Goal: Task Accomplishment & Management: Manage account settings

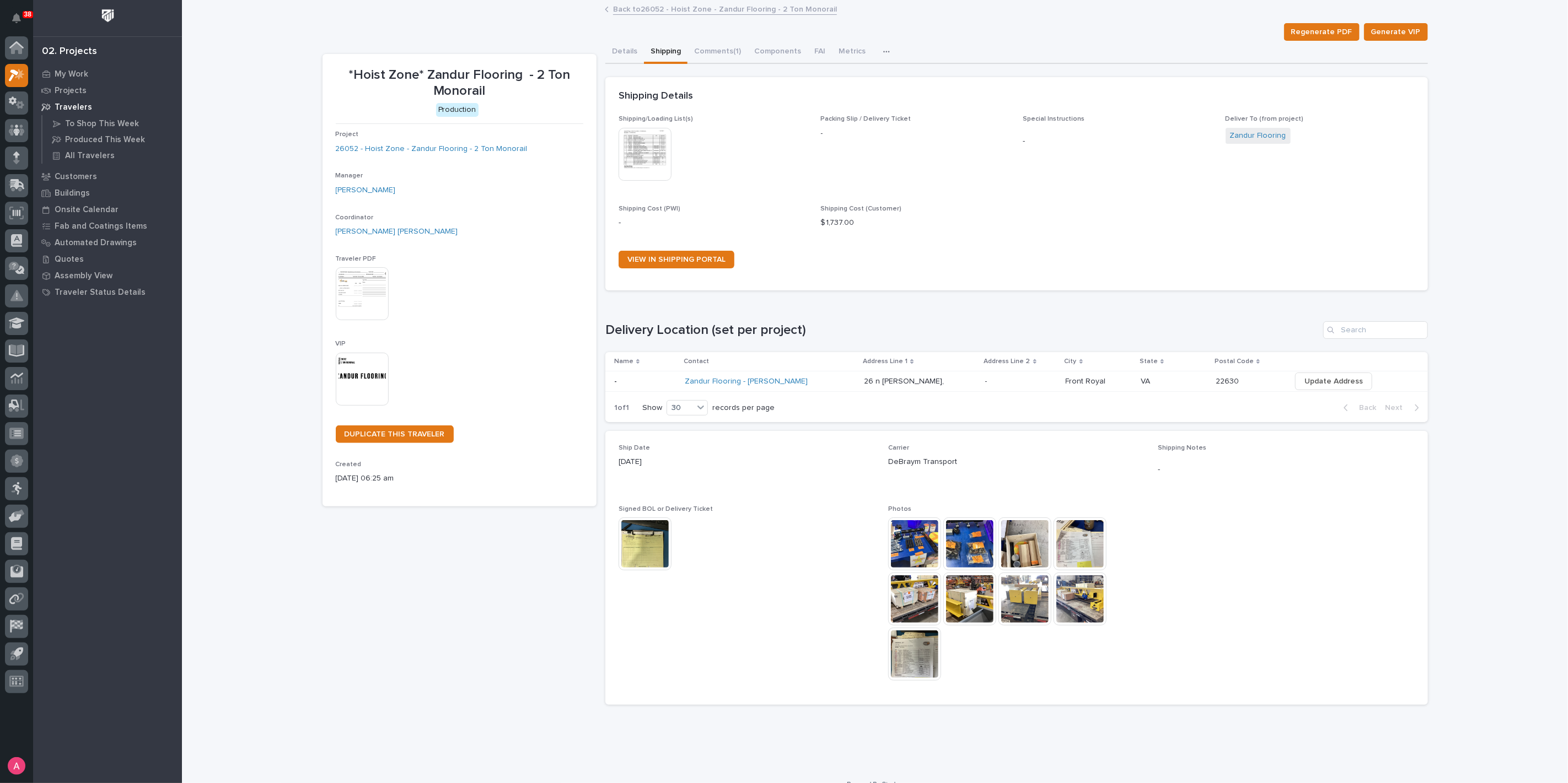
scroll to position [16, 0]
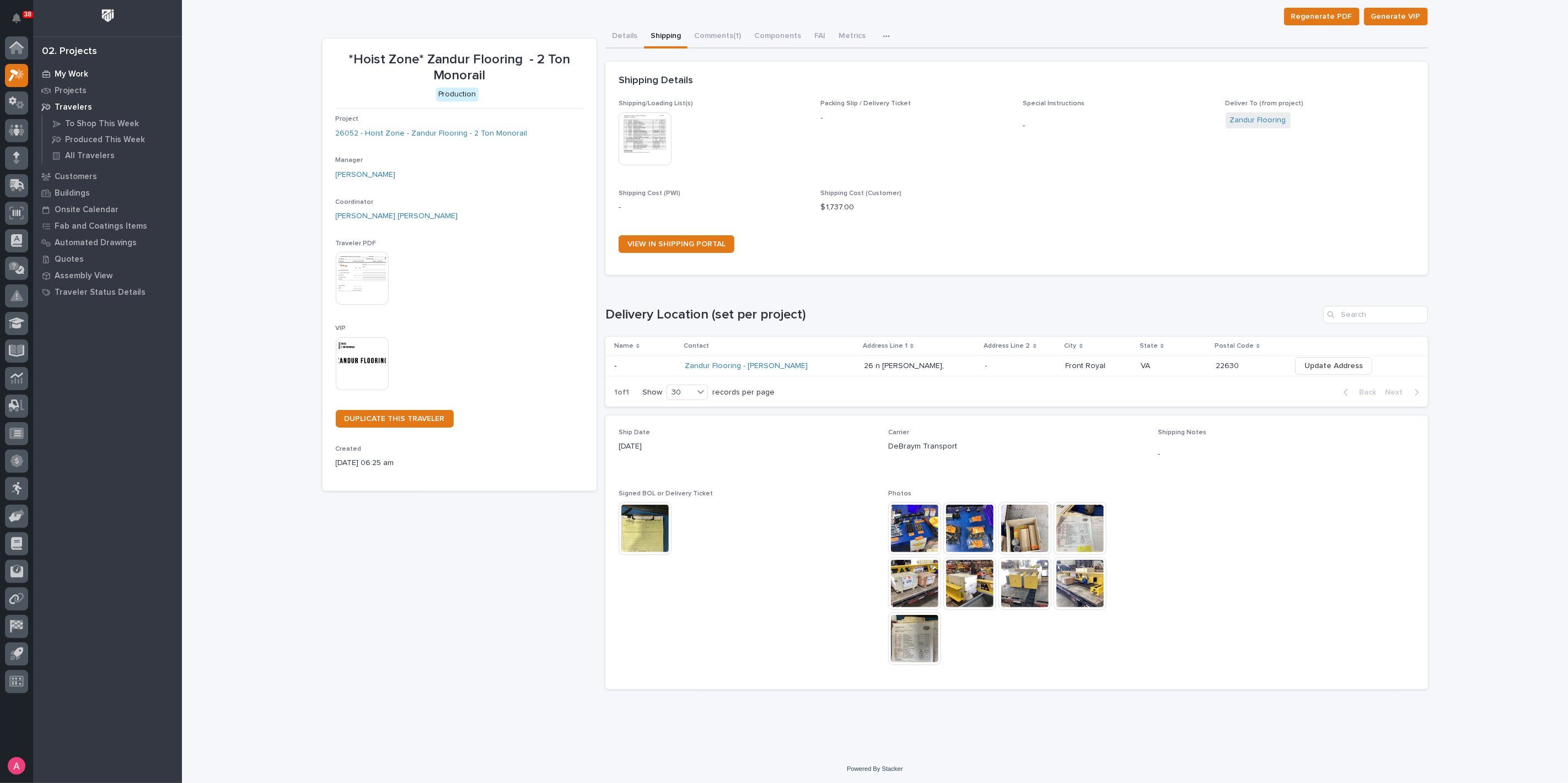
click at [90, 75] on div "My Work" at bounding box center [107, 73] width 144 height 16
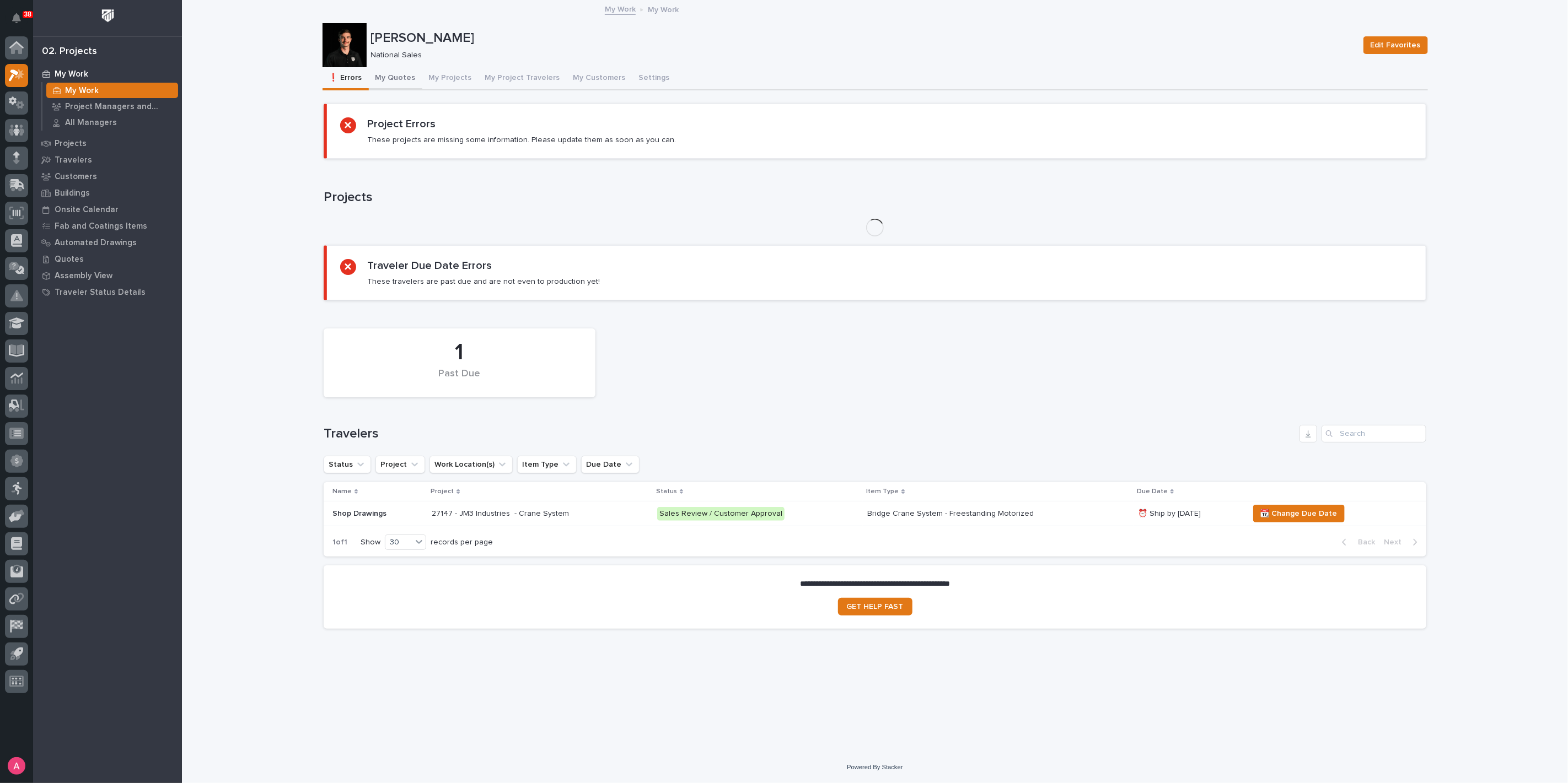
click at [384, 76] on button "My Quotes" at bounding box center [395, 78] width 53 height 23
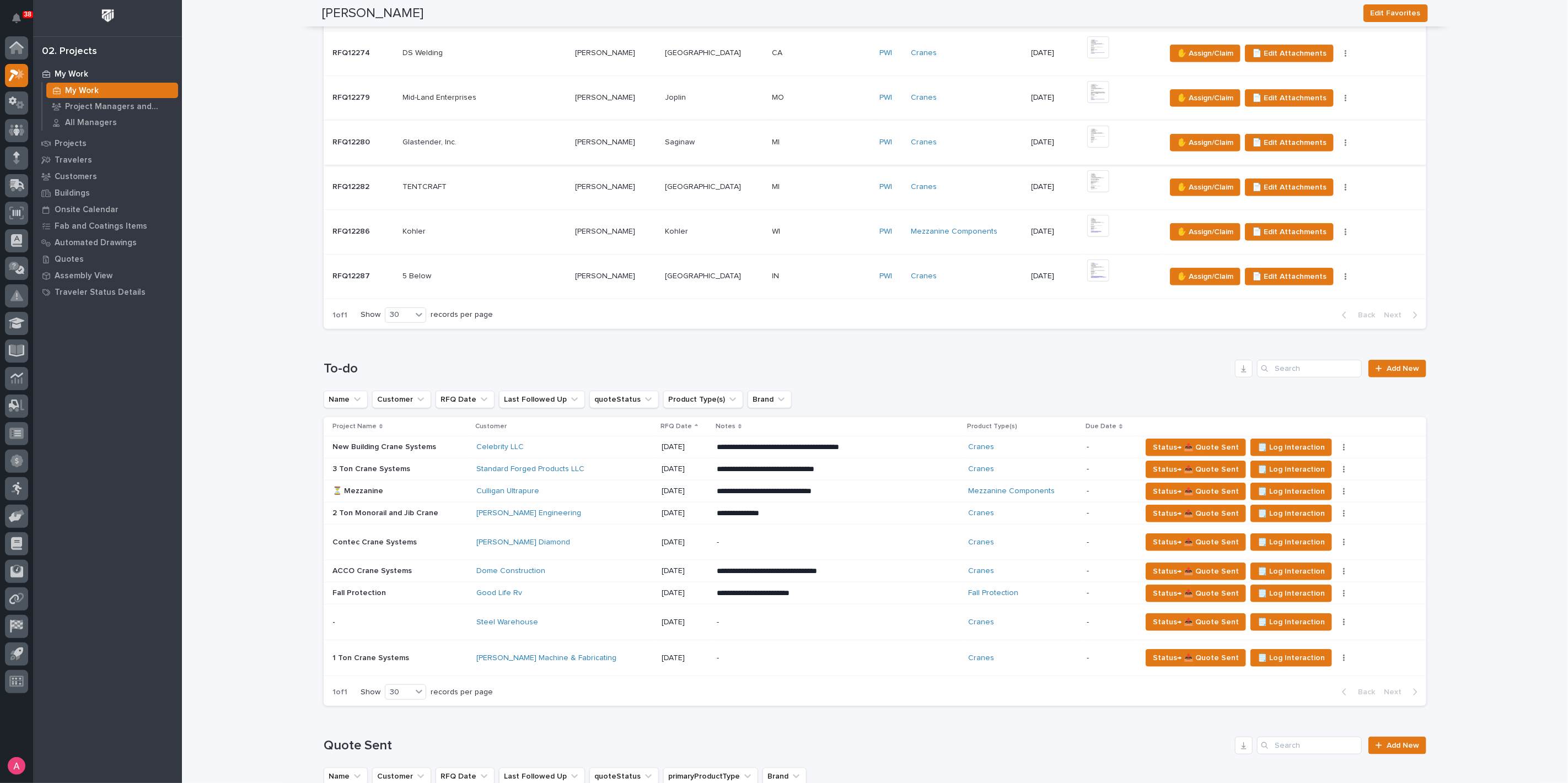
scroll to position [612, 0]
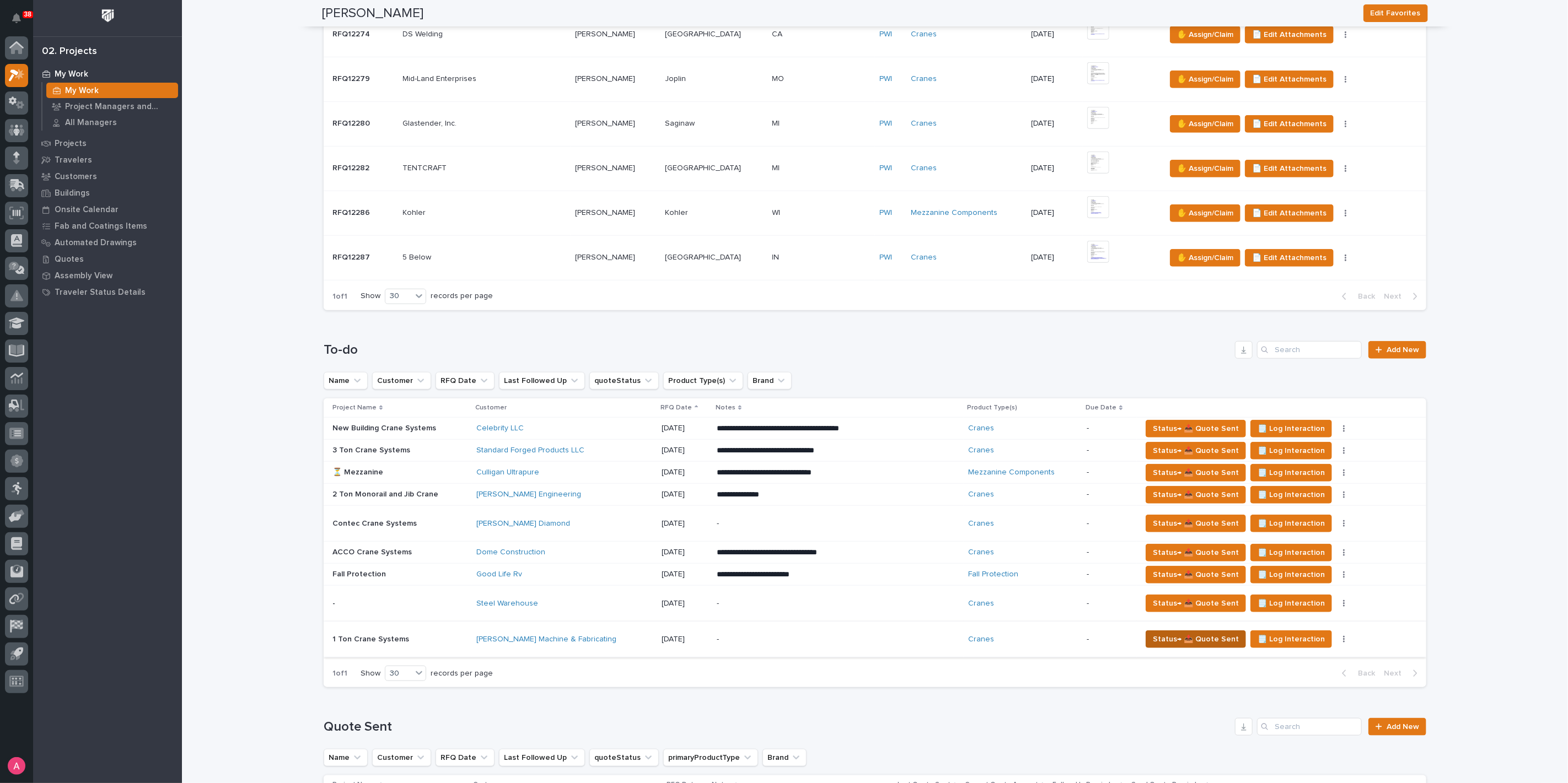
click at [1206, 634] on span "Status→ 📤 Quote Sent" at bounding box center [1195, 639] width 86 height 13
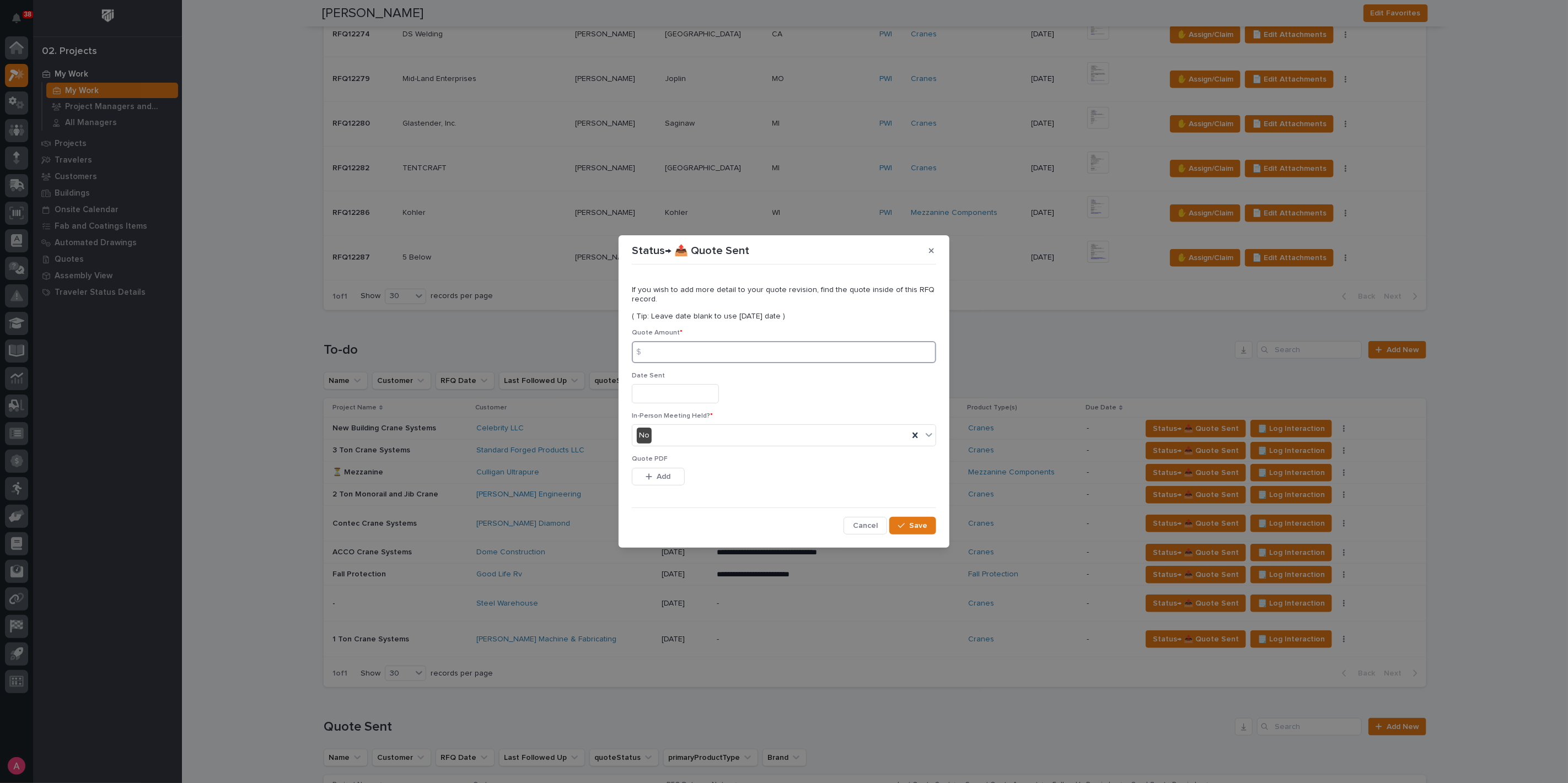
click at [743, 358] on input at bounding box center [783, 352] width 304 height 22
click at [717, 353] on input at bounding box center [783, 352] width 304 height 22
type input "11724"
click at [669, 475] on span "Add" at bounding box center [664, 476] width 14 height 10
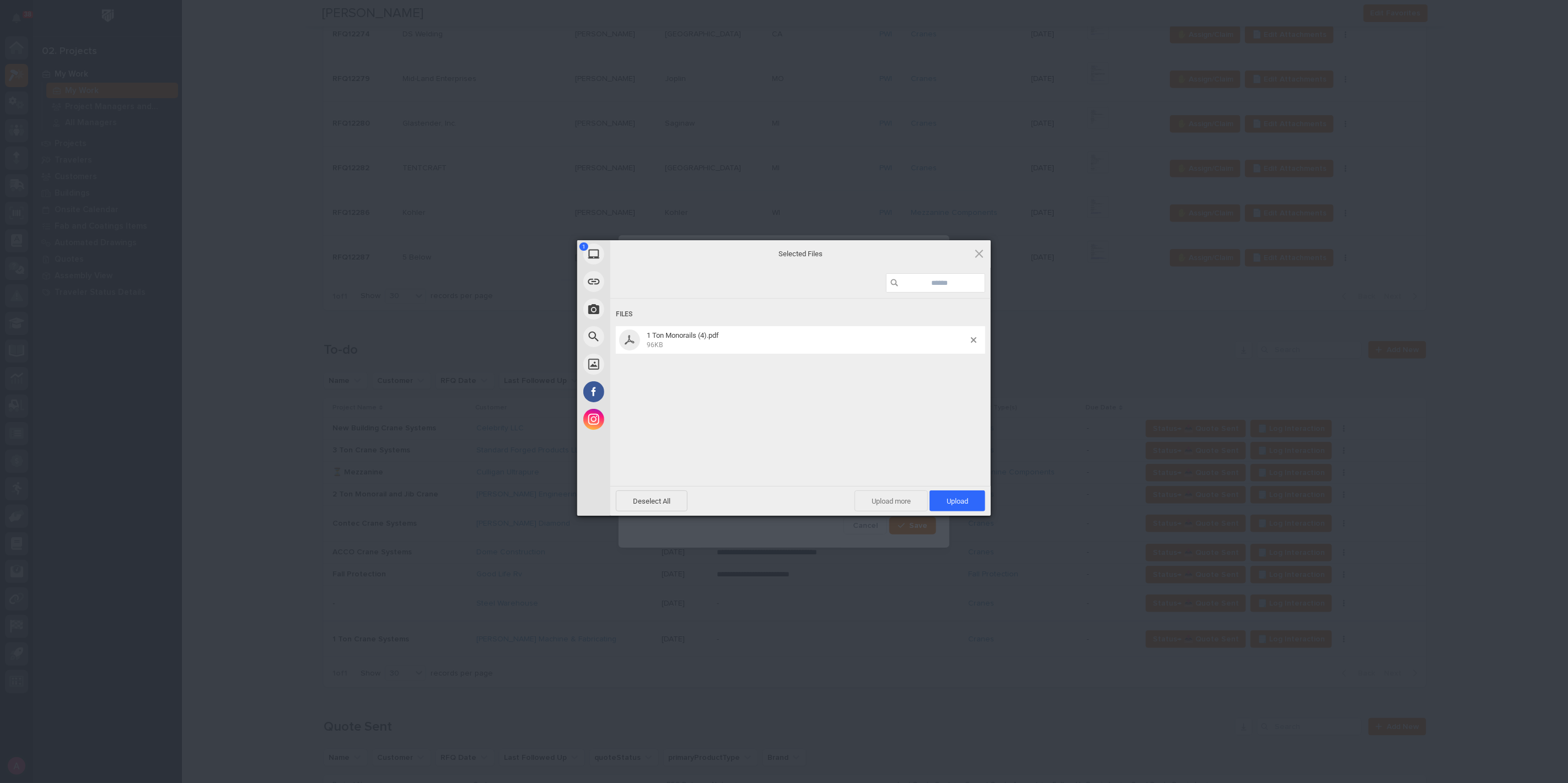
click at [896, 508] on span "Upload more" at bounding box center [891, 500] width 73 height 21
click at [945, 495] on span "Upload 2" at bounding box center [951, 500] width 68 height 21
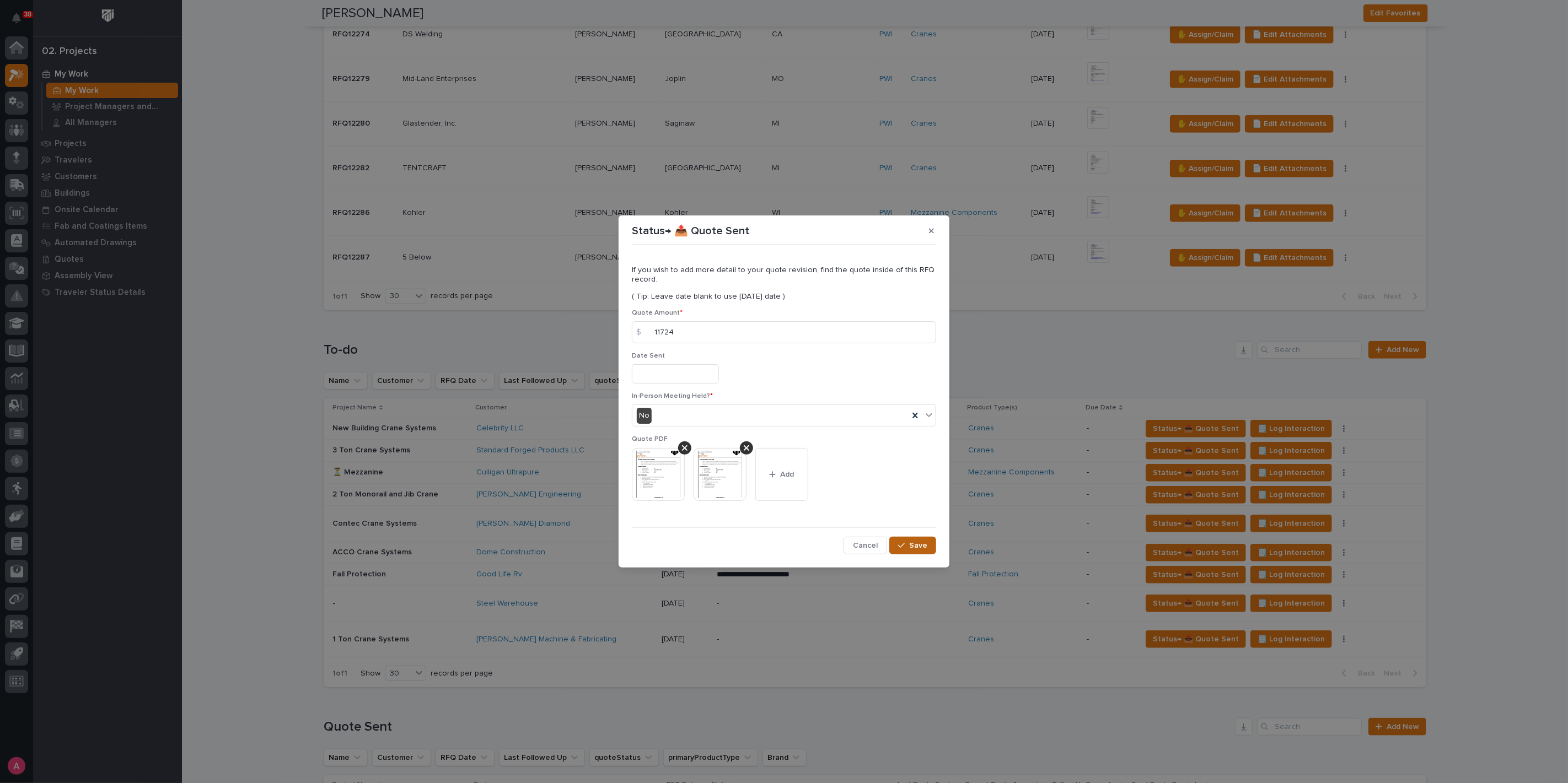
click at [913, 546] on span "Save" at bounding box center [918, 545] width 18 height 10
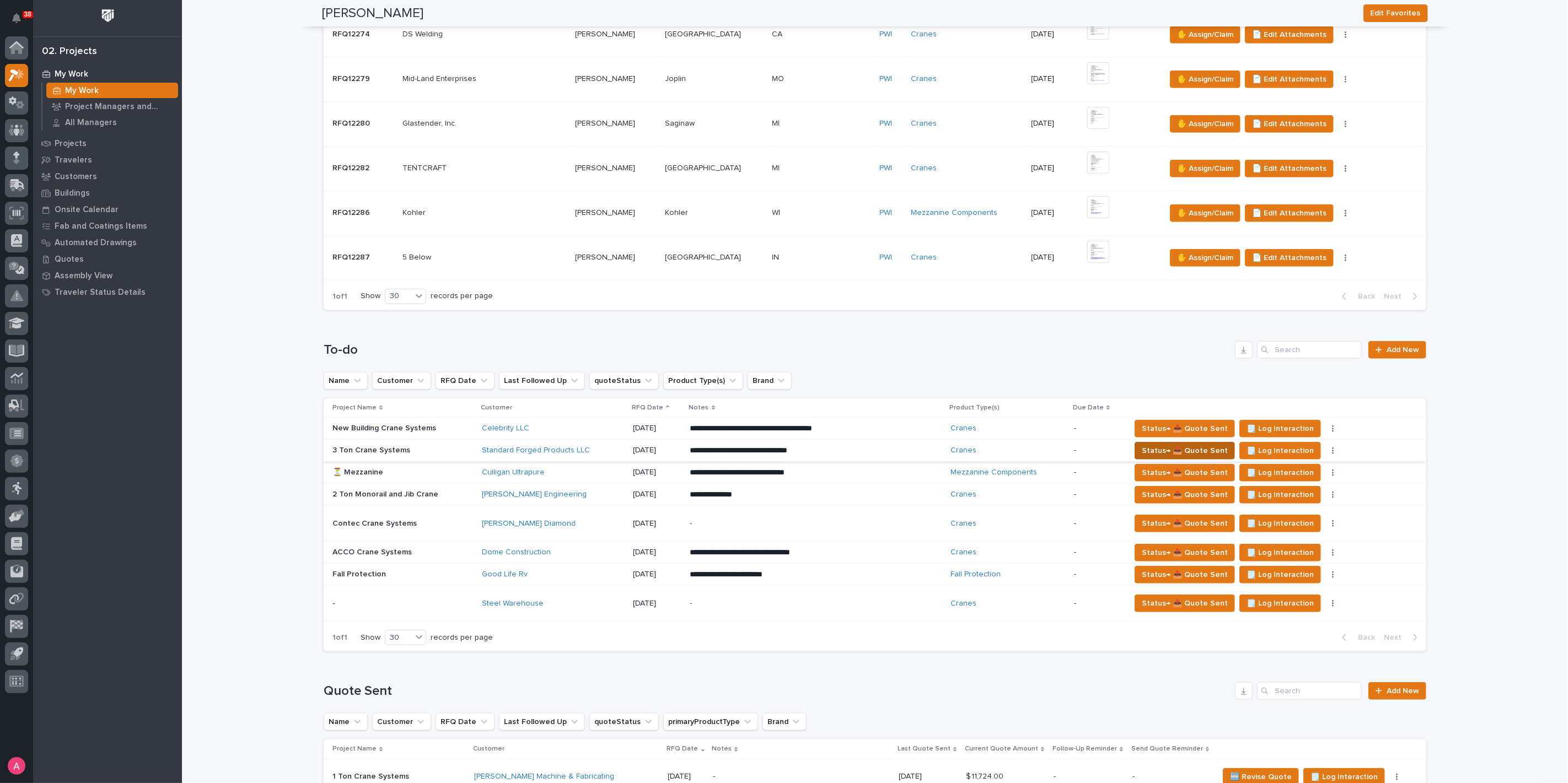
click at [1159, 449] on span "Status→ 📤 Quote Sent" at bounding box center [1184, 450] width 86 height 13
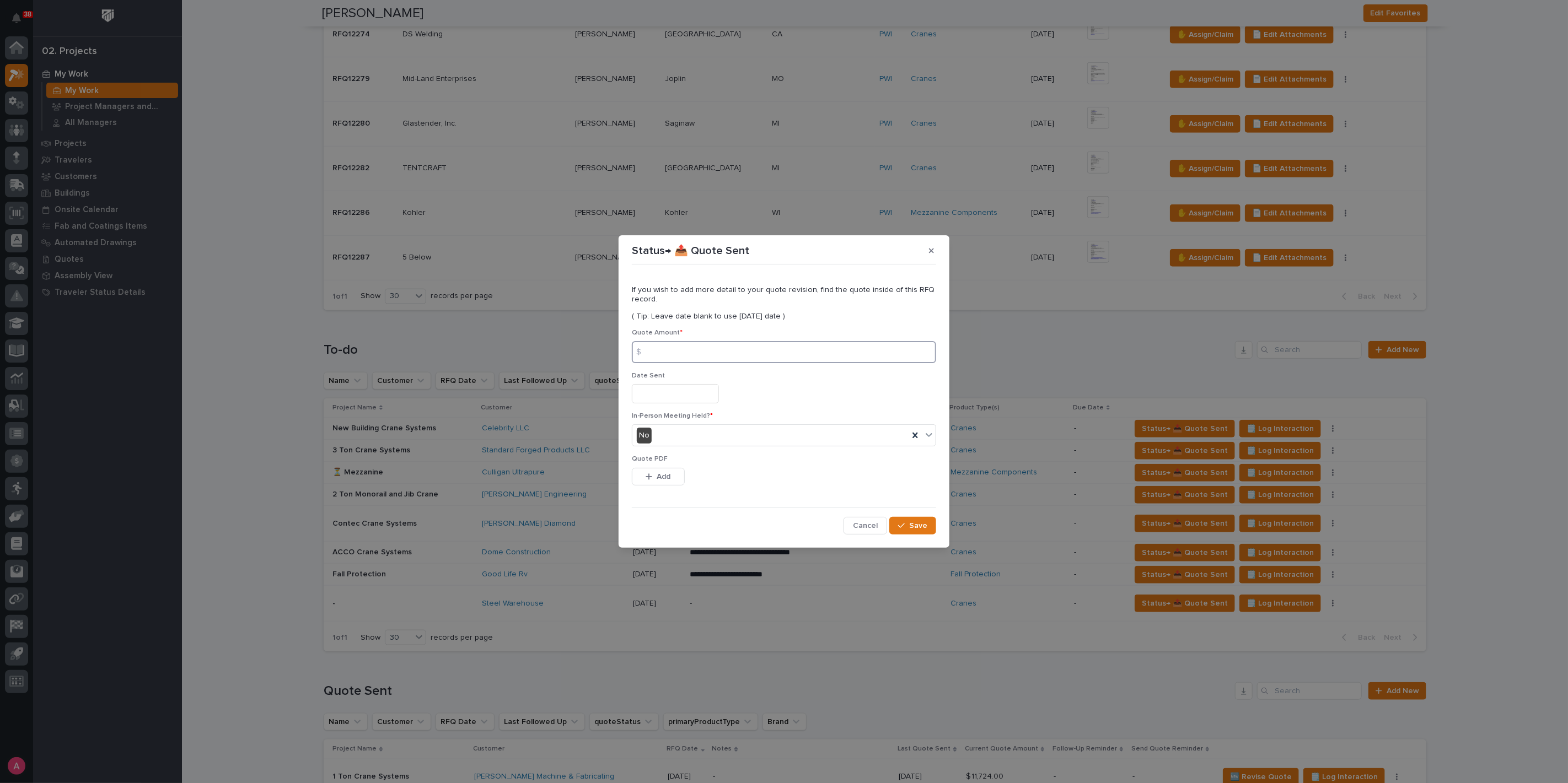
click at [716, 350] on input at bounding box center [783, 352] width 304 height 22
type input "151068"
click at [662, 471] on span "Add" at bounding box center [664, 476] width 14 height 10
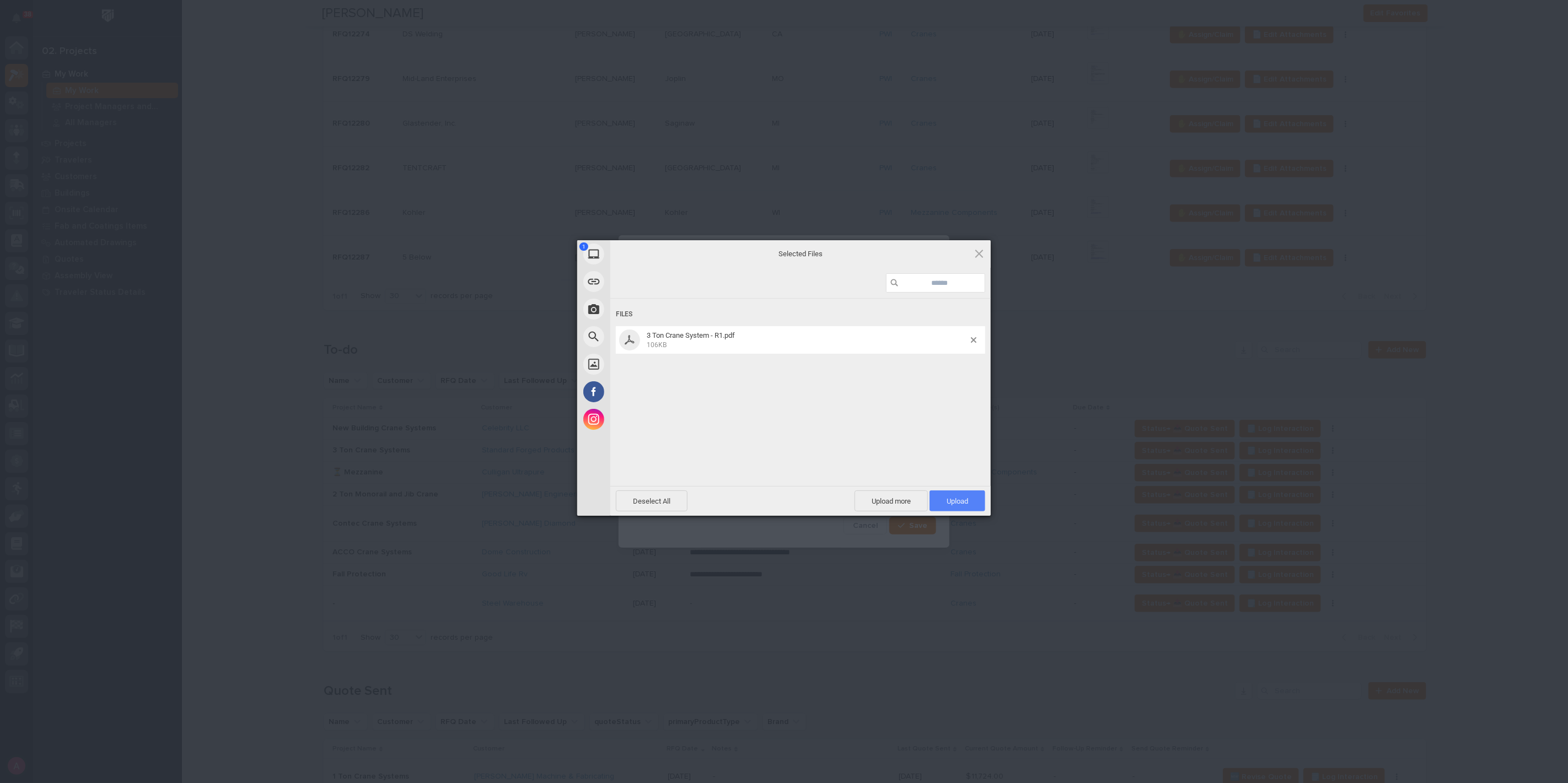
click at [972, 506] on span "Upload 1" at bounding box center [957, 500] width 56 height 21
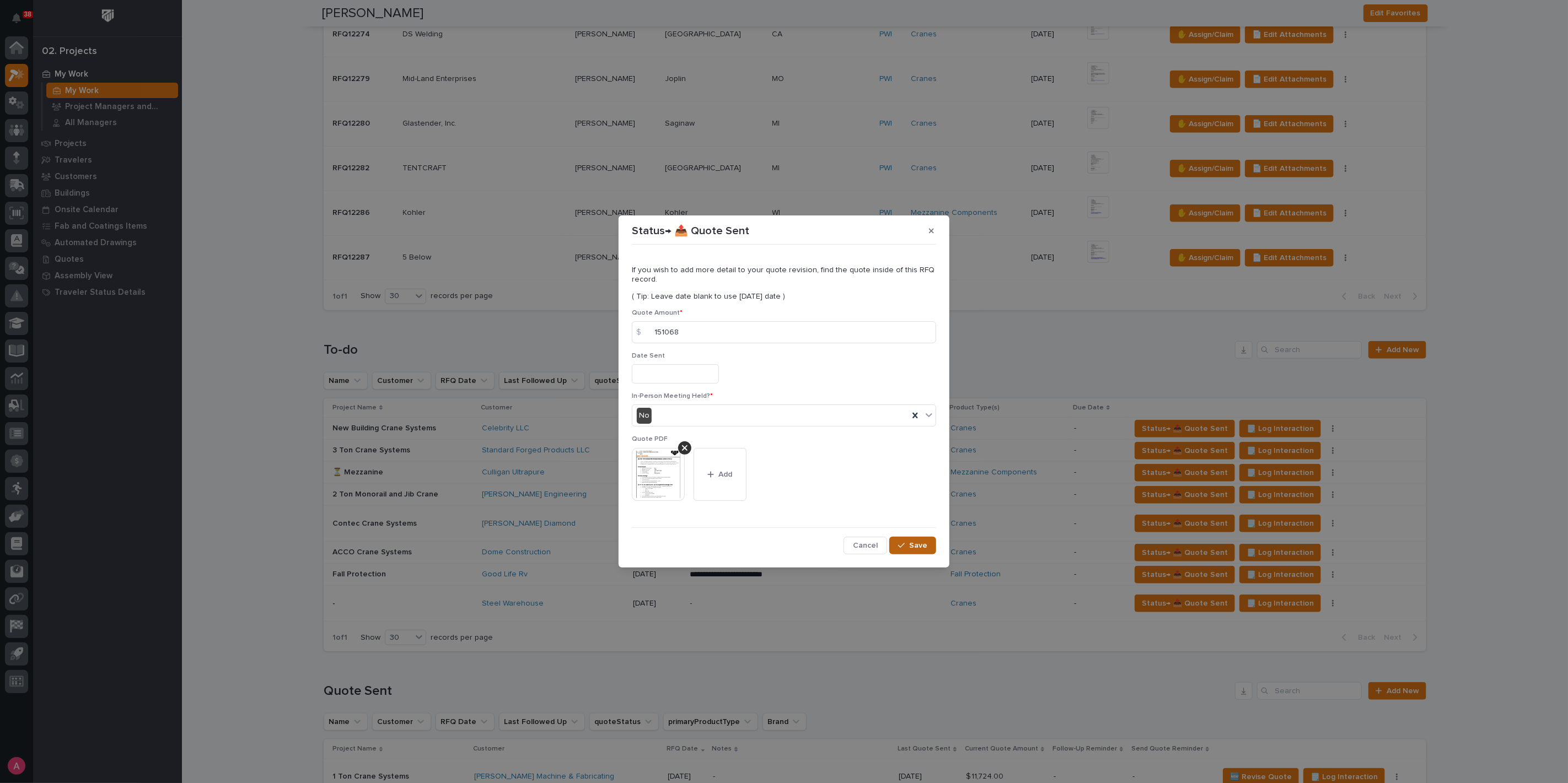
click at [919, 545] on span "Save" at bounding box center [918, 545] width 18 height 10
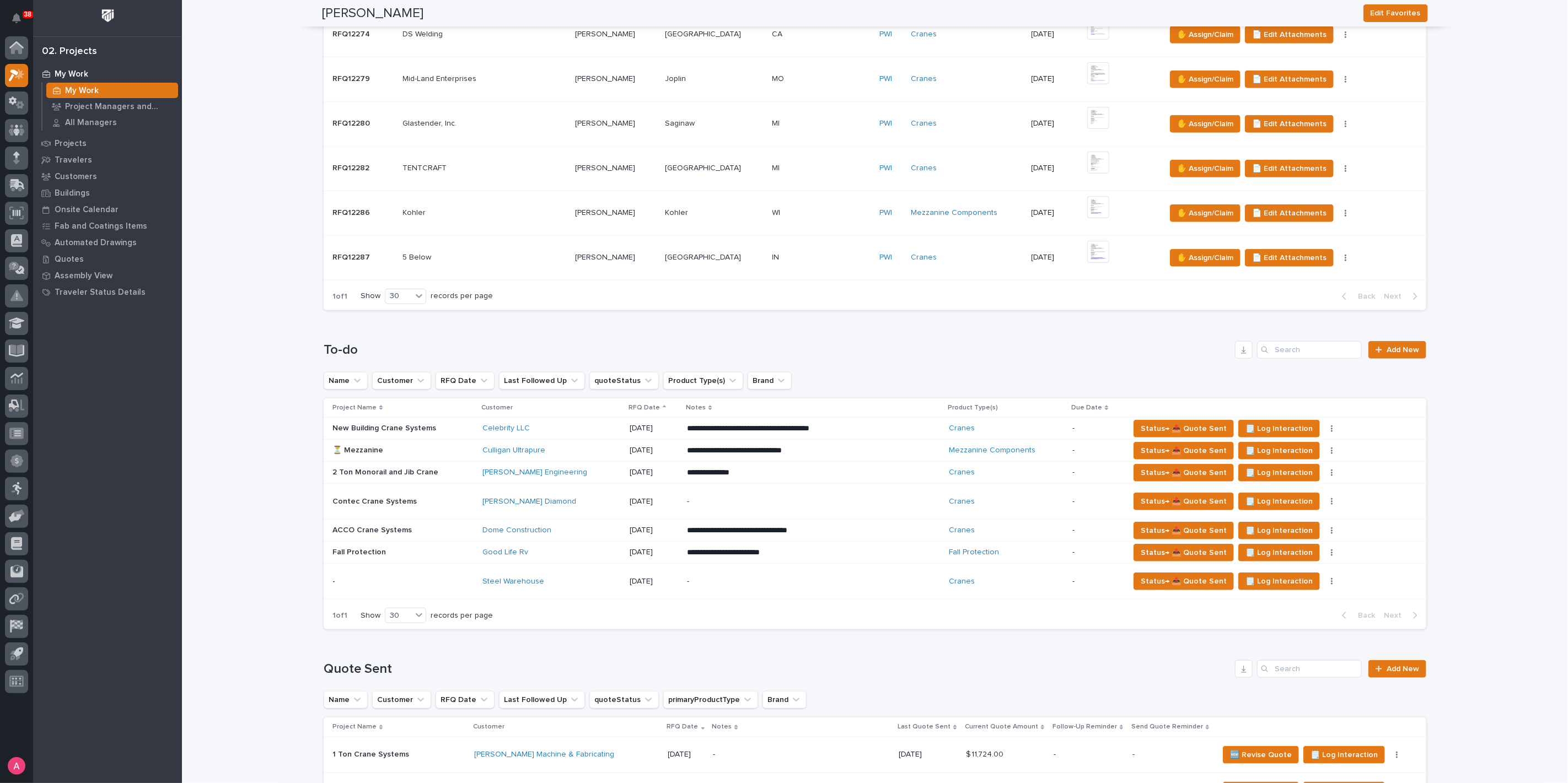
scroll to position [673, 0]
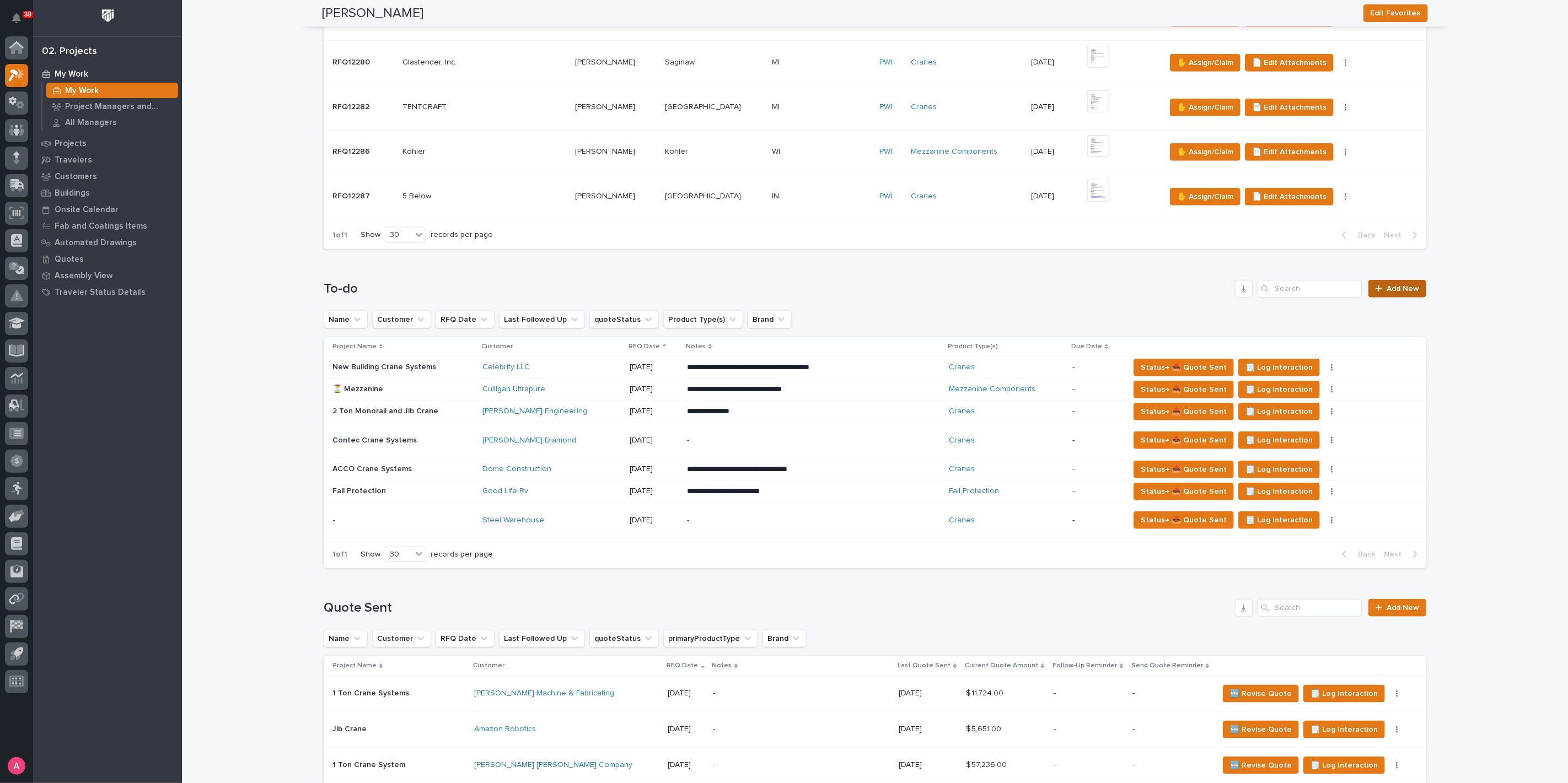
click at [1401, 280] on link "Add New" at bounding box center [1397, 289] width 58 height 18
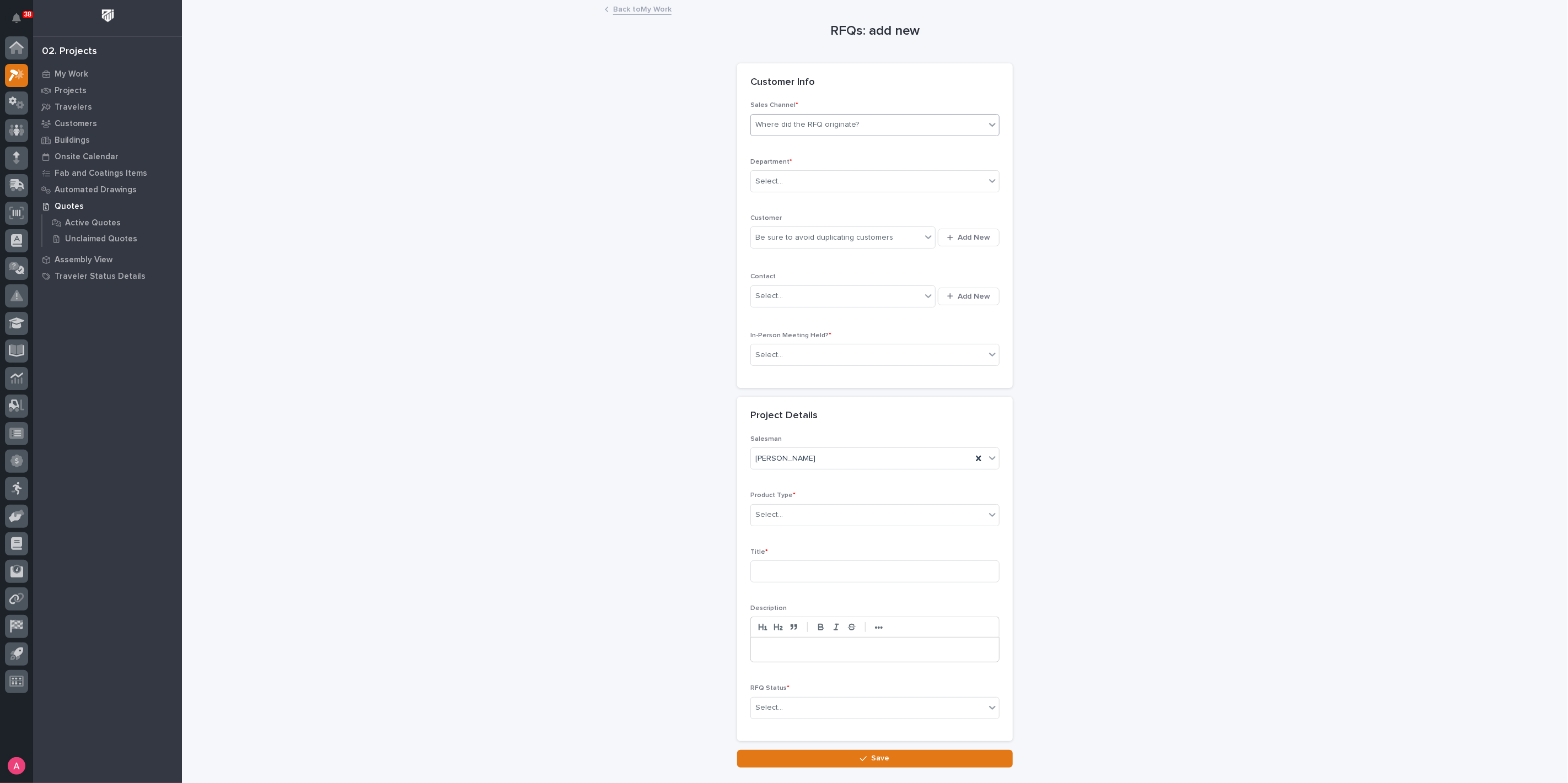
click at [831, 127] on div "Where did the RFQ originate?" at bounding box center [807, 125] width 103 height 11
click at [818, 160] on div "PWI" at bounding box center [871, 165] width 248 height 19
click at [824, 176] on div "Select..." at bounding box center [868, 181] width 235 height 18
click at [825, 199] on div "National Sales" at bounding box center [871, 202] width 248 height 19
click at [827, 232] on div "Be sure to avoid duplicating customers" at bounding box center [824, 238] width 138 height 11
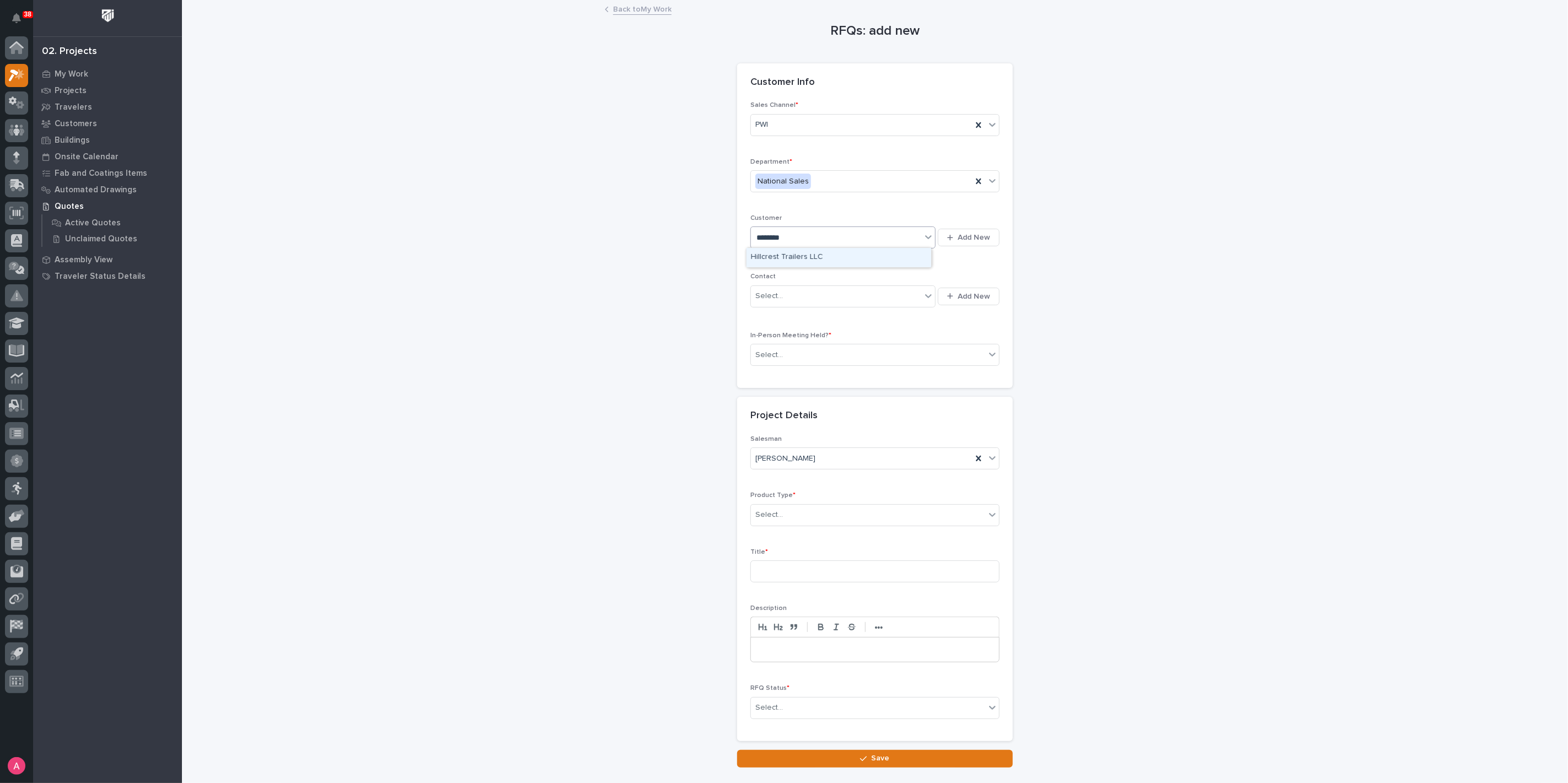
type input "*********"
type input "********"
type input "**"
type input "*****"
type input "1 Ton Jib Crane"
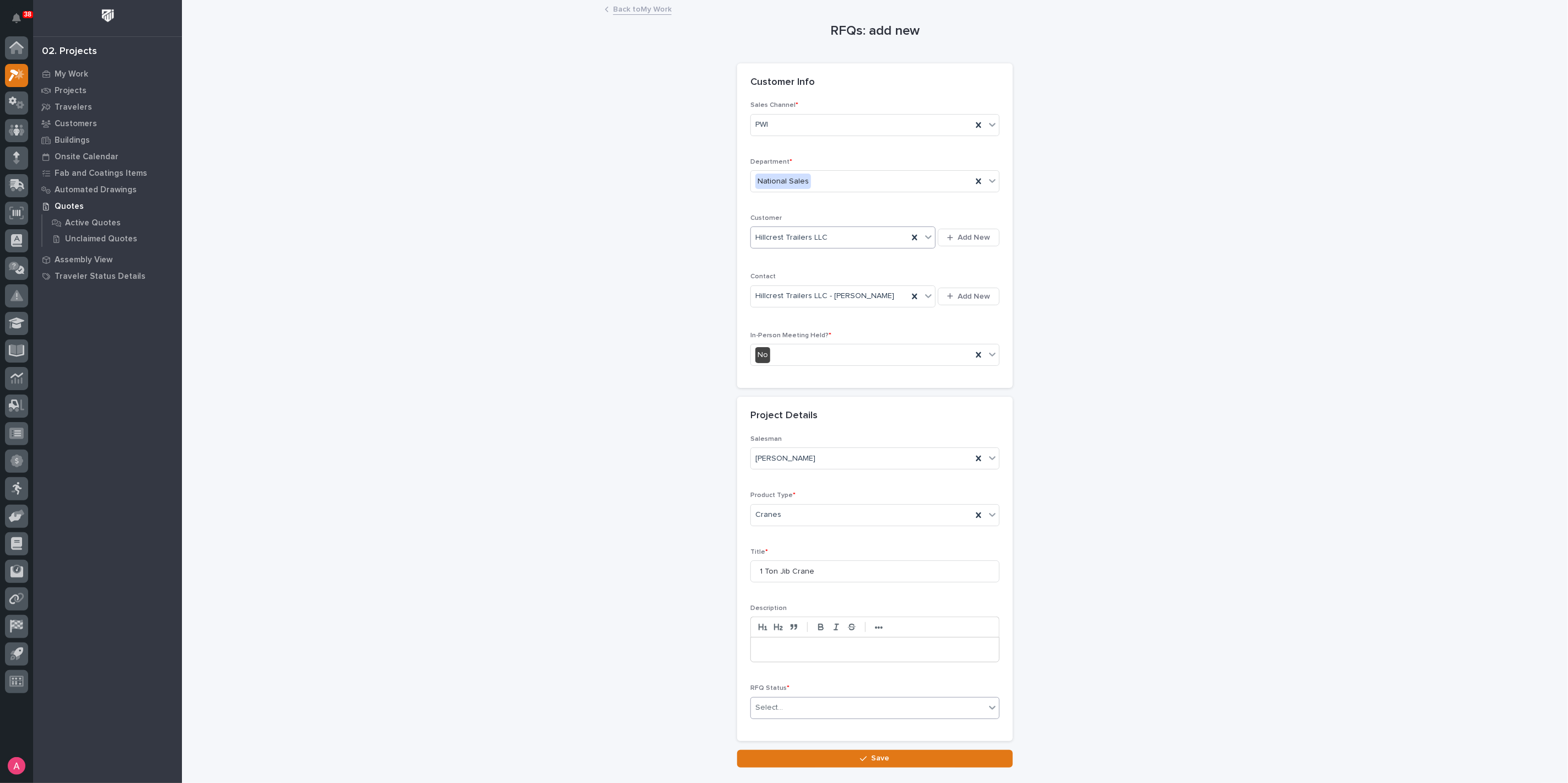
click at [822, 702] on div "Select..." at bounding box center [868, 707] width 235 height 18
click at [785, 589] on div "Todo" at bounding box center [871, 587] width 248 height 19
click at [862, 759] on button "Save" at bounding box center [874, 759] width 275 height 18
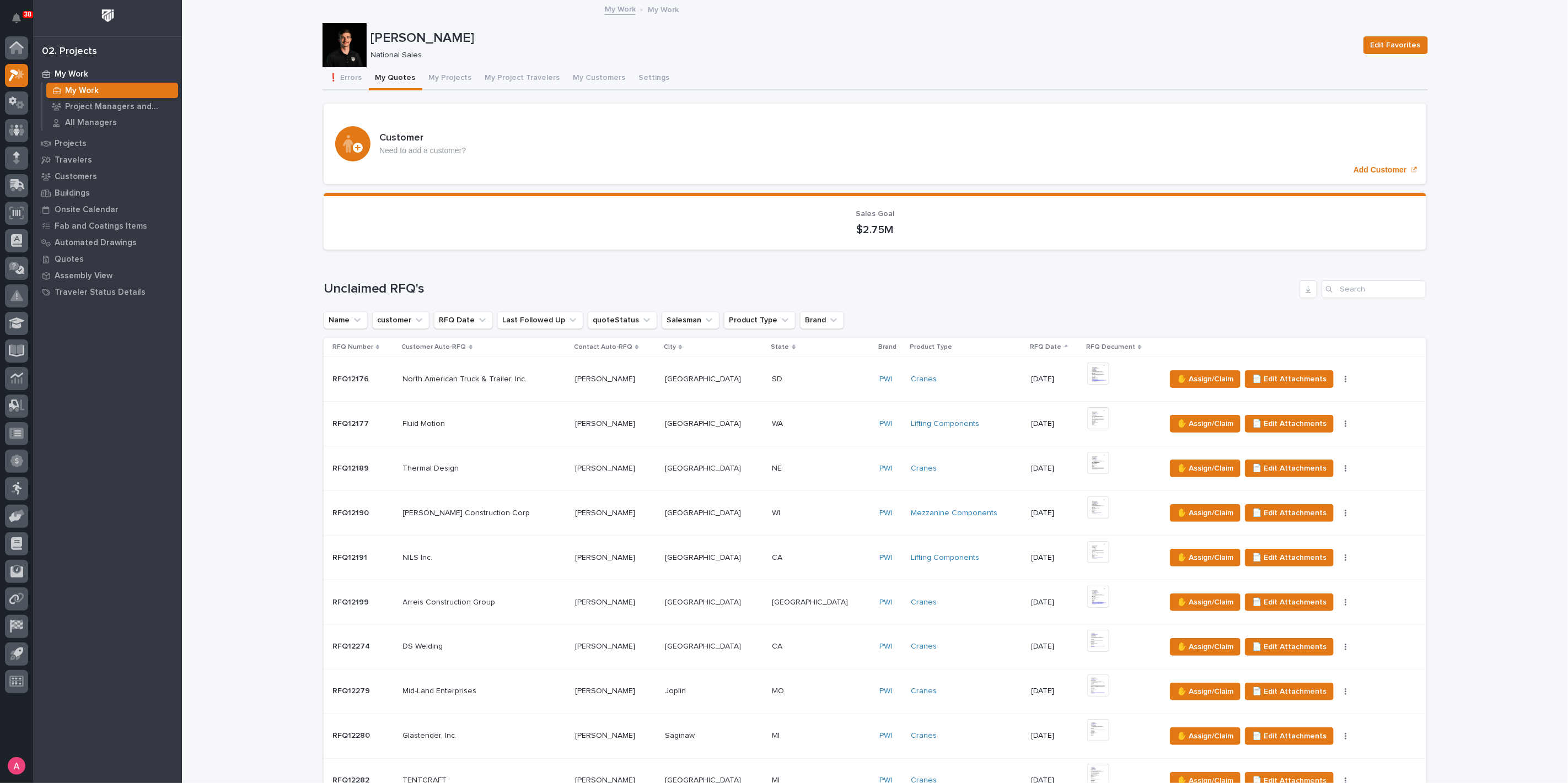
scroll to position [735, 0]
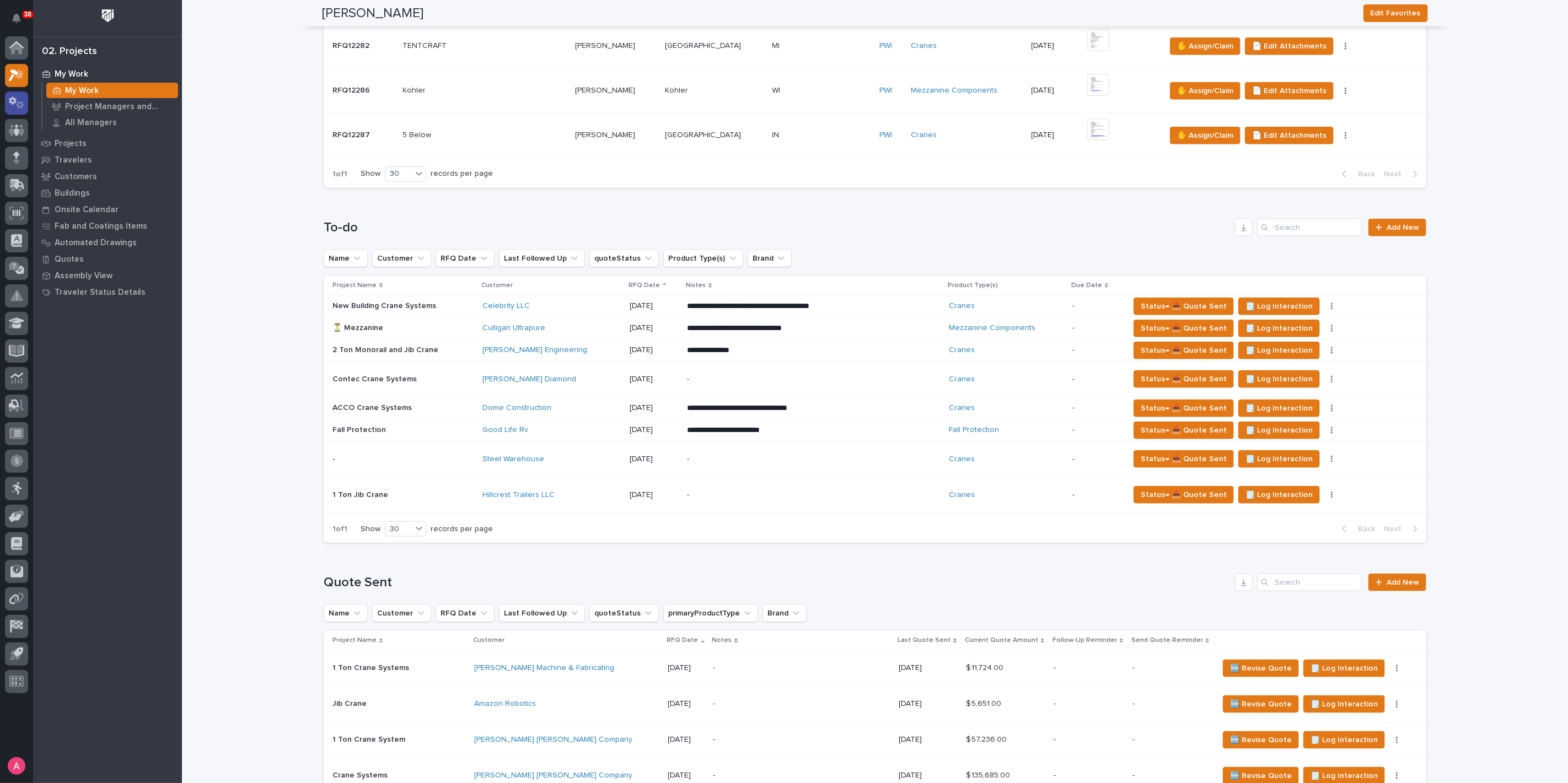
click at [22, 101] on icon at bounding box center [16, 103] width 16 height 13
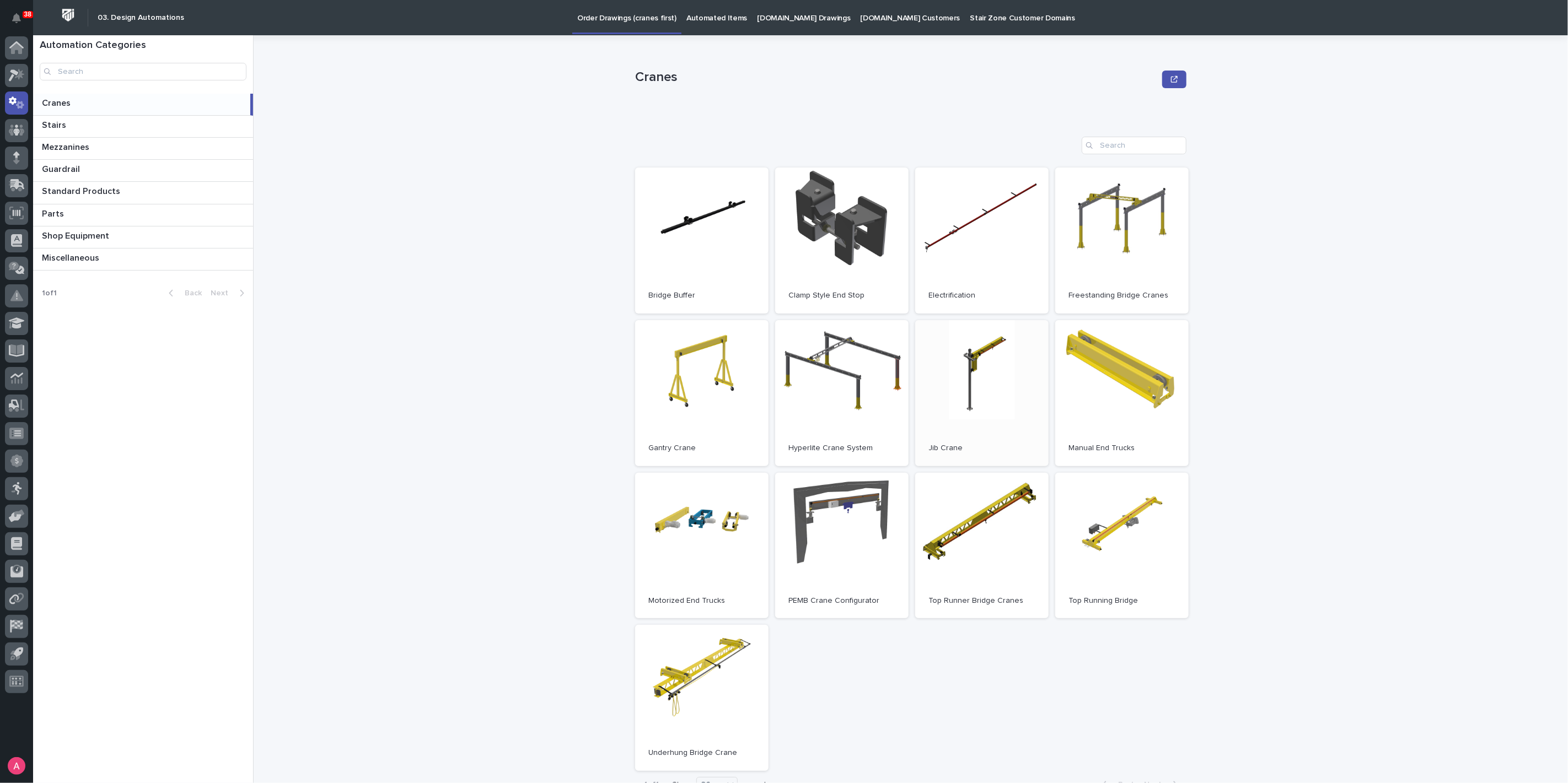
click at [978, 376] on link "Open" at bounding box center [982, 393] width 134 height 146
click at [16, 178] on div at bounding box center [16, 186] width 23 height 23
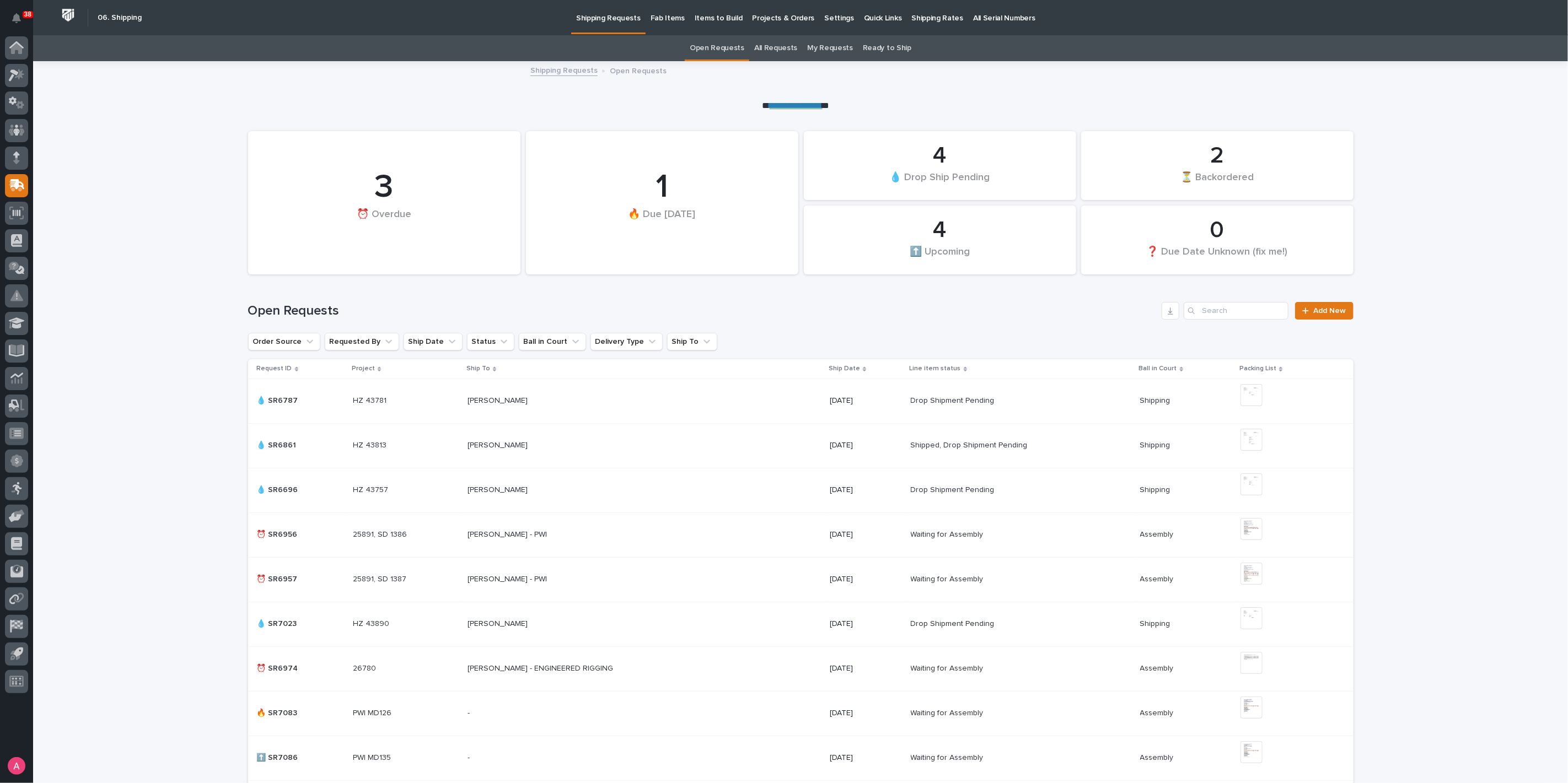
click at [783, 16] on p "Projects & Orders" at bounding box center [783, 11] width 62 height 23
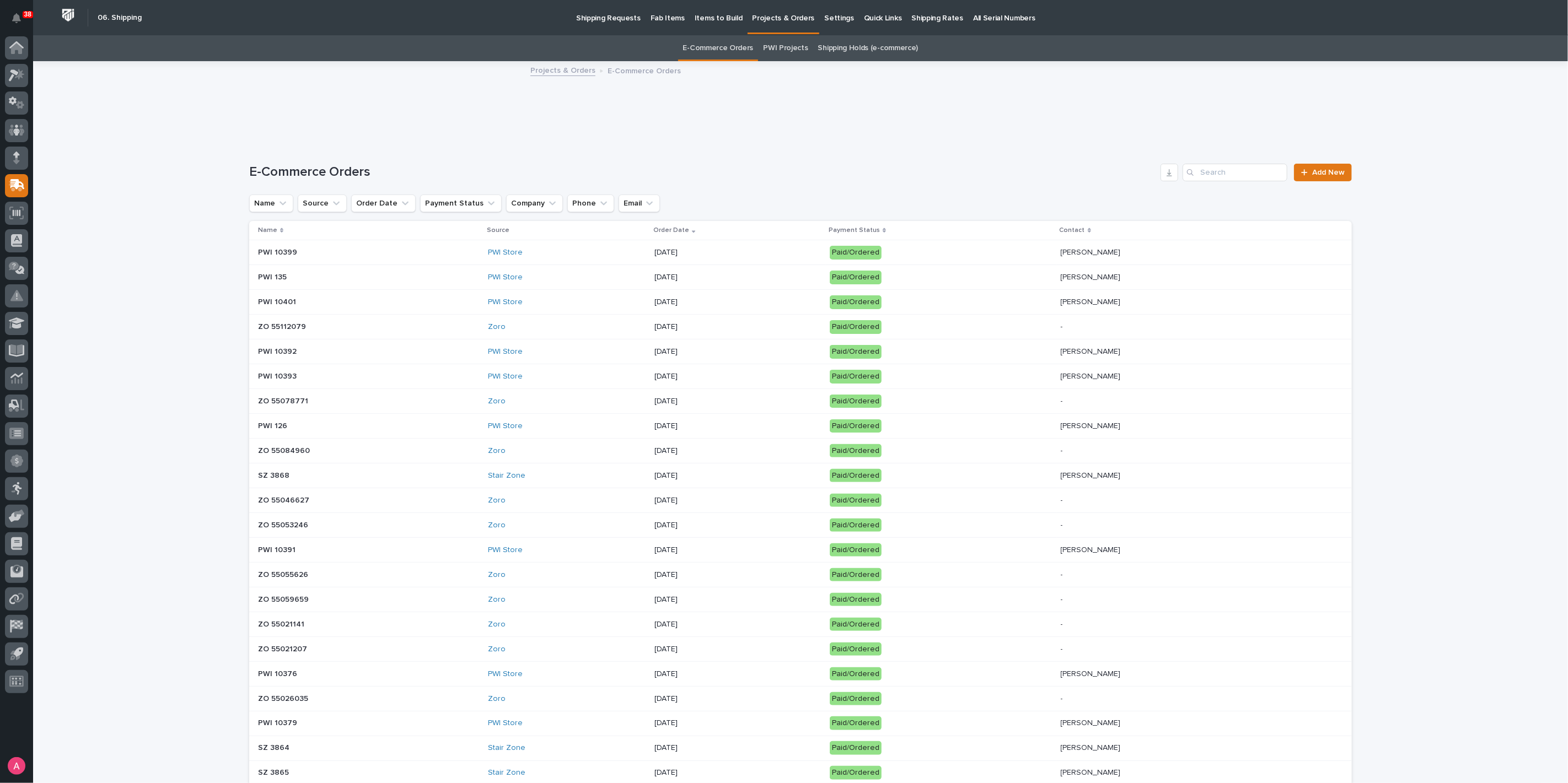
click at [669, 243] on div "[DATE]" at bounding box center [737, 252] width 166 height 18
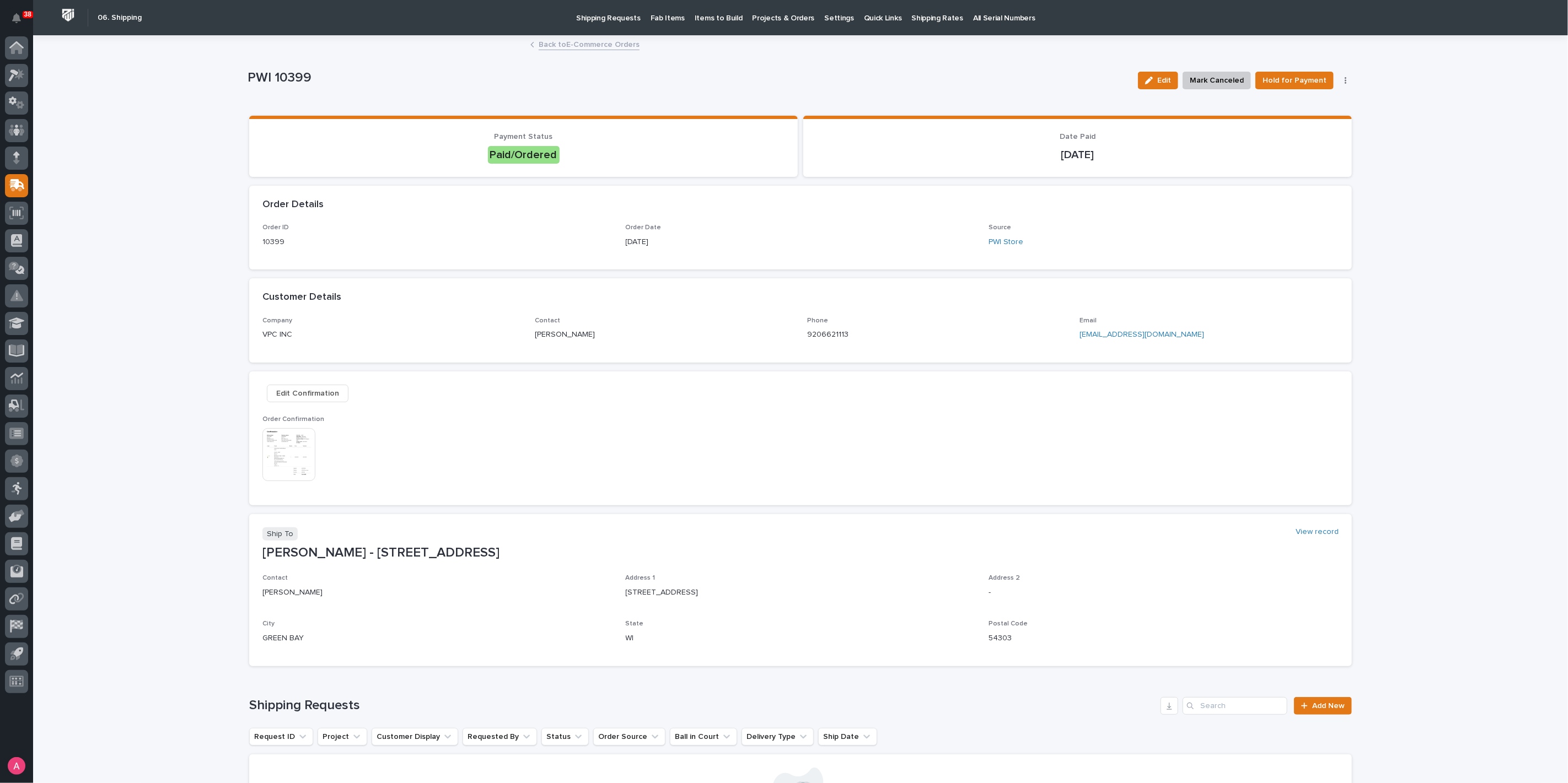
click at [295, 443] on img at bounding box center [289, 455] width 53 height 53
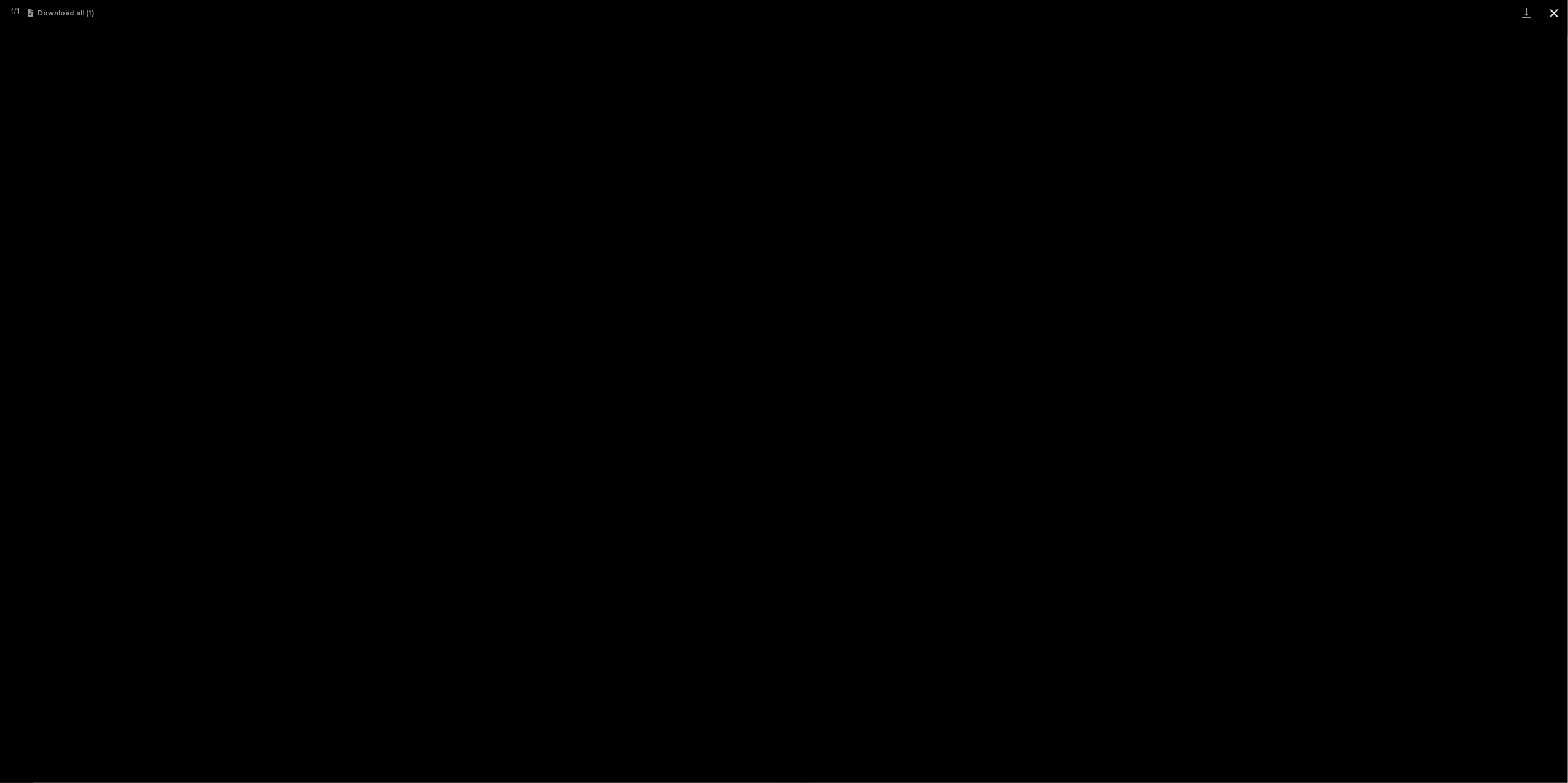
click at [1546, 18] on button "Close gallery" at bounding box center [1554, 13] width 28 height 26
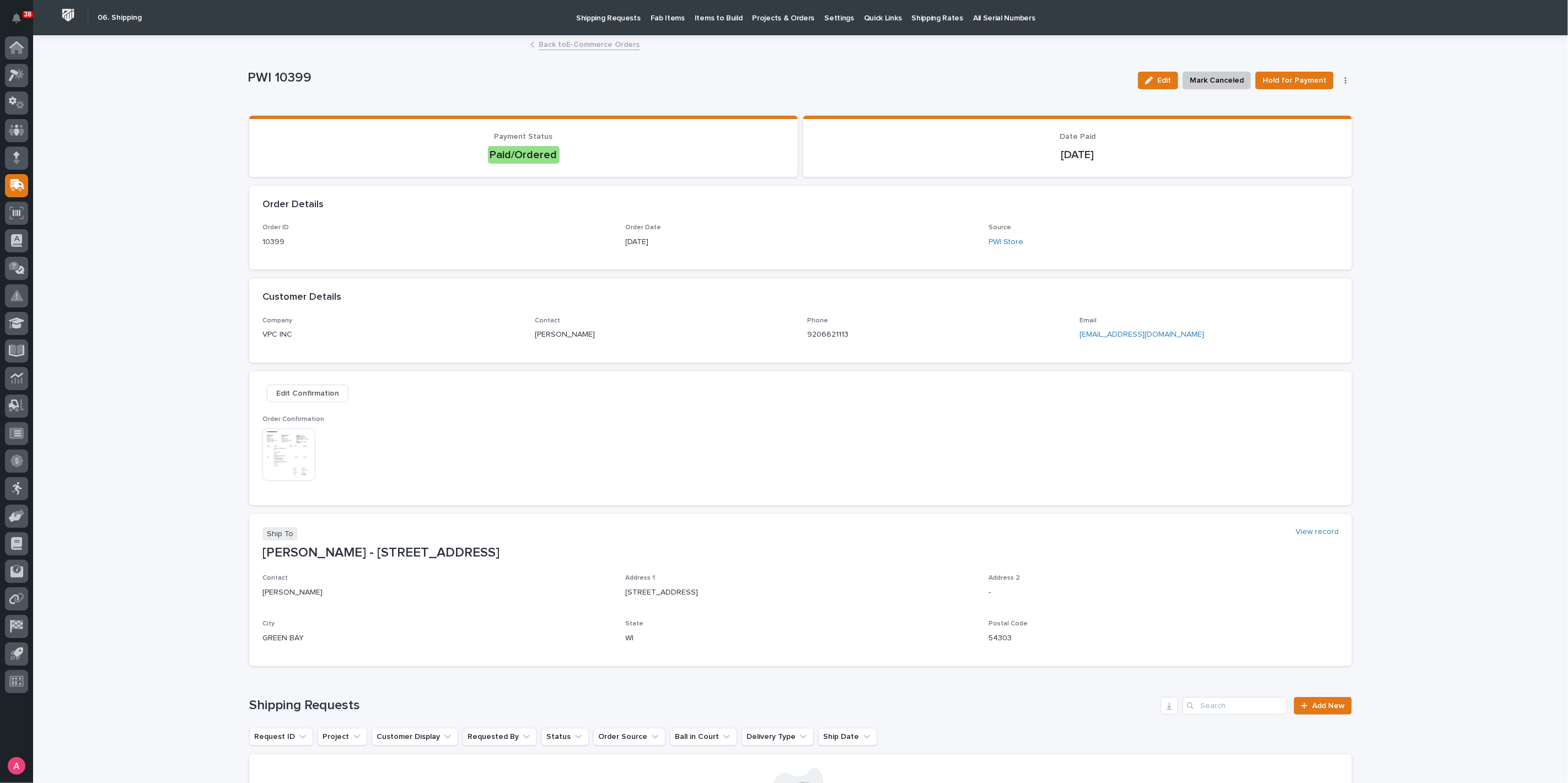
click at [567, 47] on link "Back to E-Commerce Orders" at bounding box center [589, 44] width 101 height 13
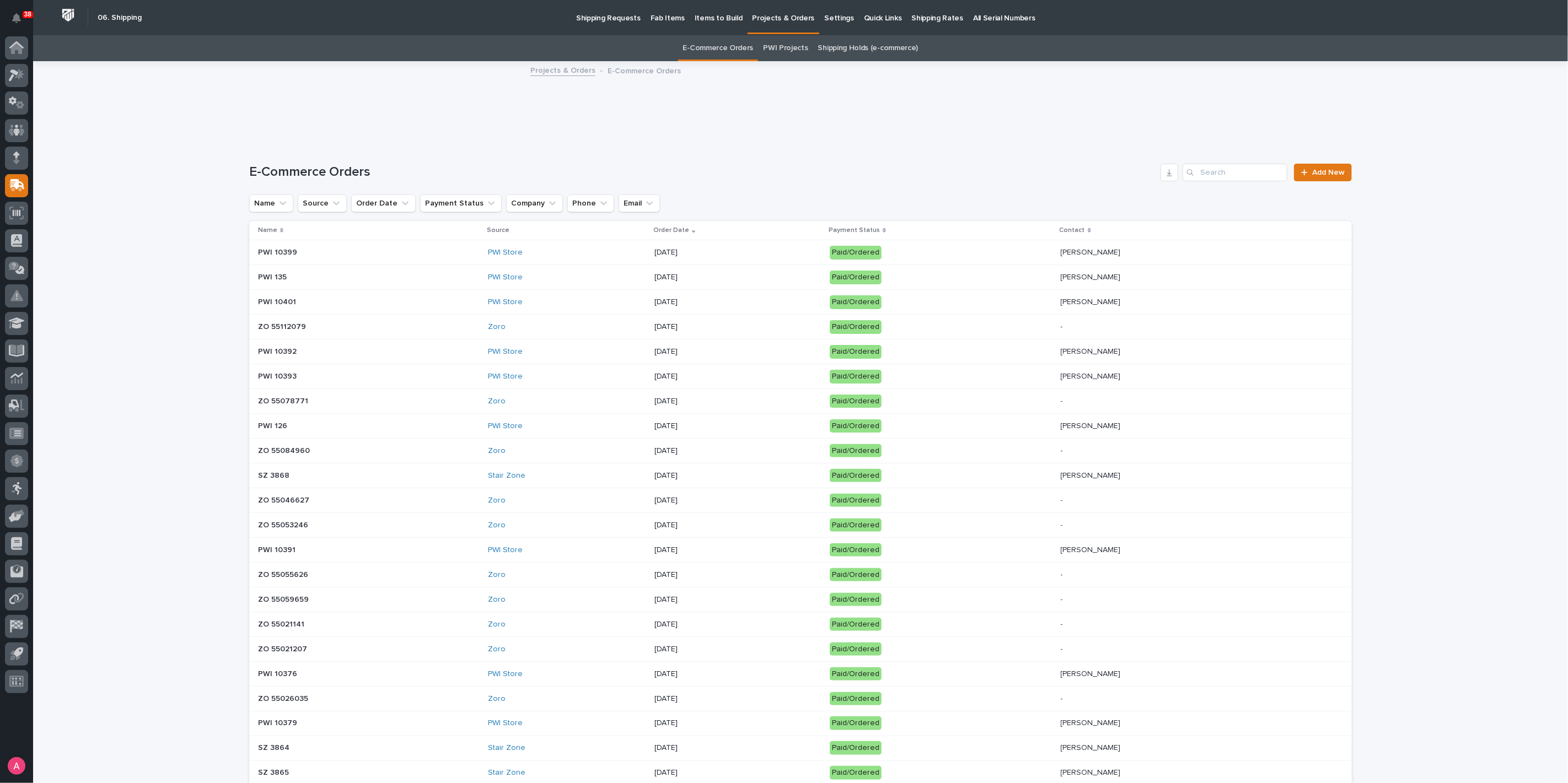
click at [733, 255] on p "[DATE]" at bounding box center [737, 253] width 166 height 9
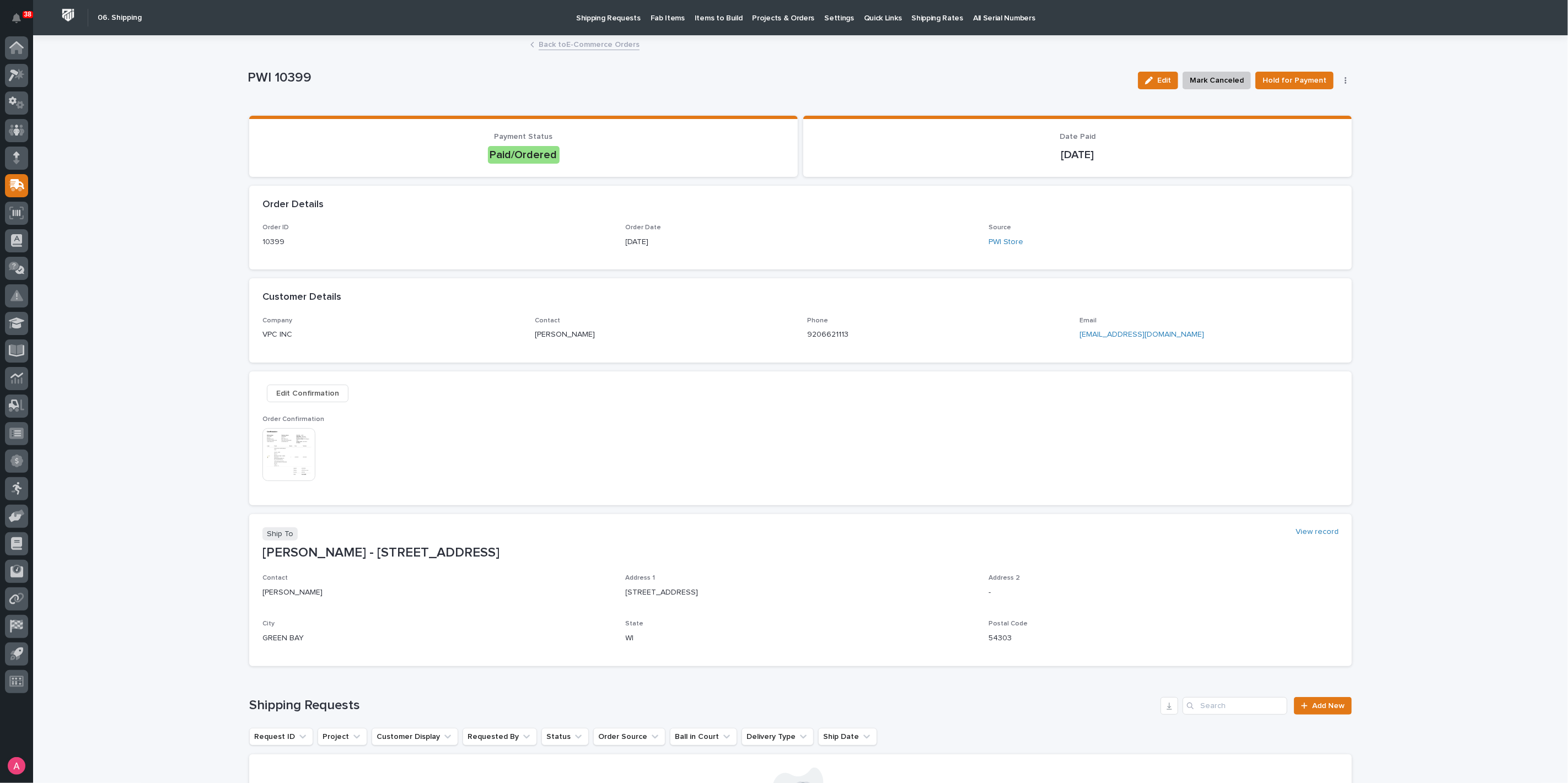
click at [283, 451] on img at bounding box center [289, 455] width 53 height 53
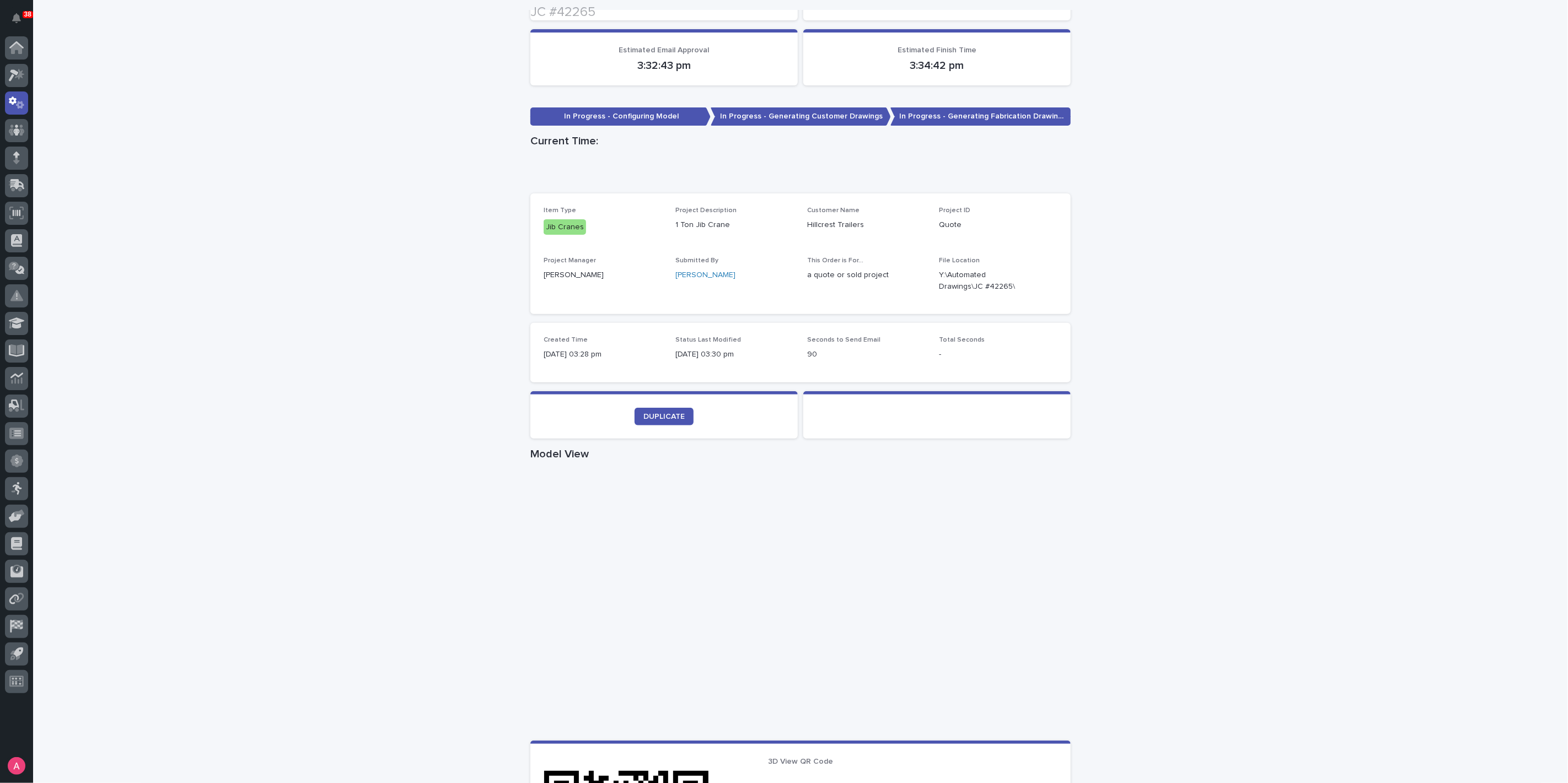
scroll to position [184, 0]
click at [1040, 282] on icon "button" at bounding box center [1044, 280] width 9 height 9
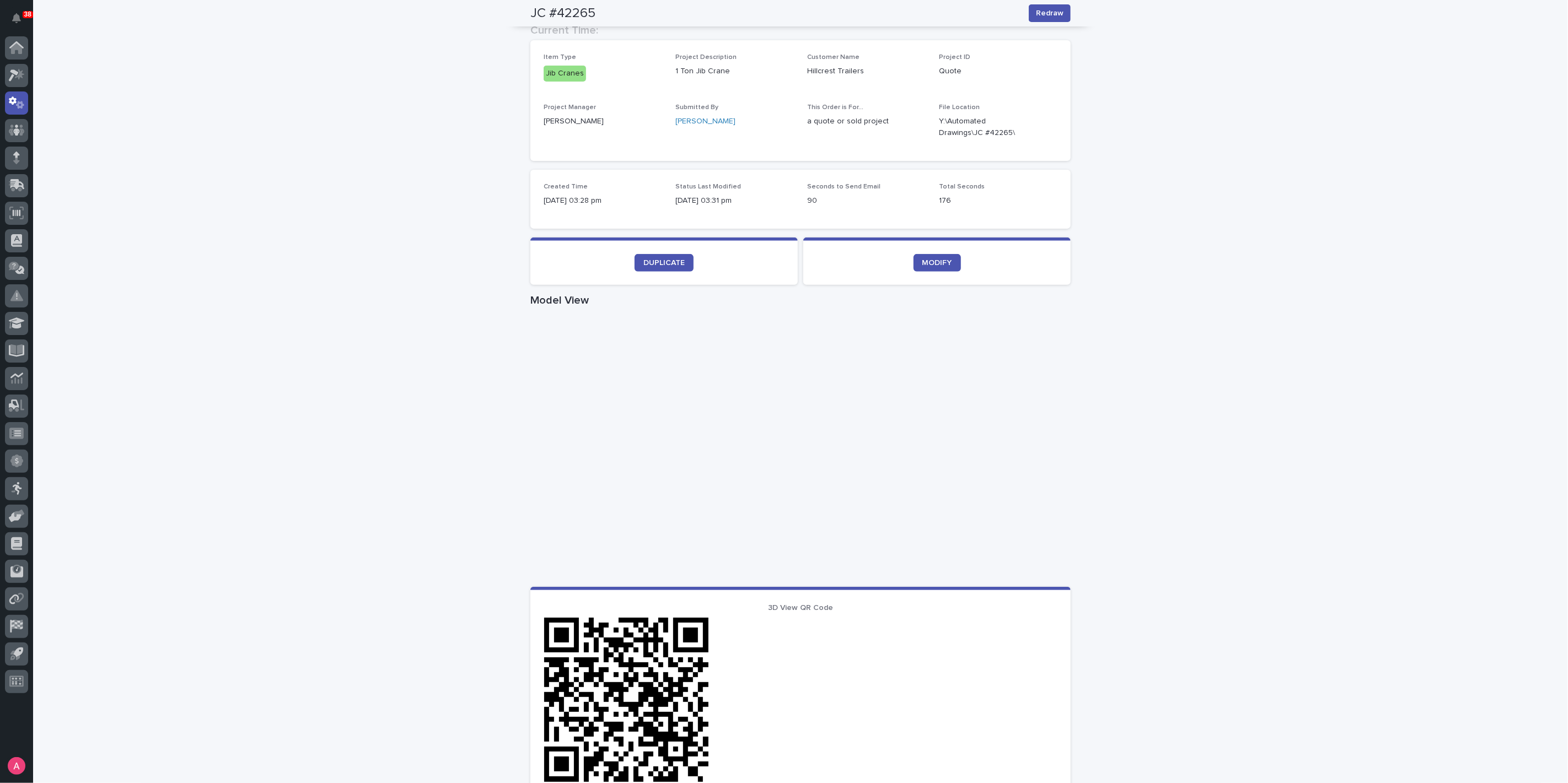
scroll to position [193, 0]
